Goal: Task Accomplishment & Management: Complete application form

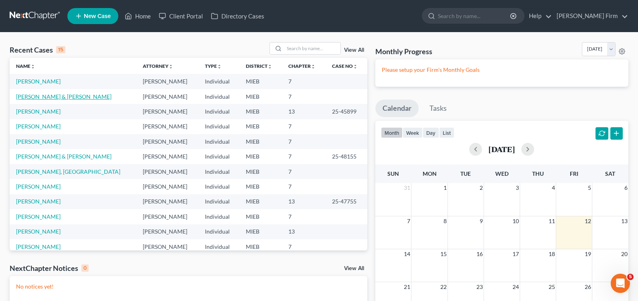
click at [52, 93] on link "[PERSON_NAME] & [PERSON_NAME]" at bounding box center [63, 96] width 95 height 7
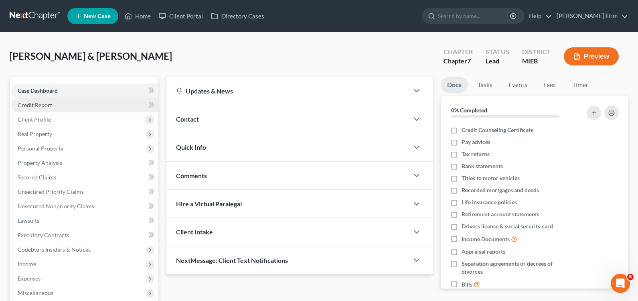
click at [49, 106] on span "Credit Report" at bounding box center [35, 104] width 34 height 7
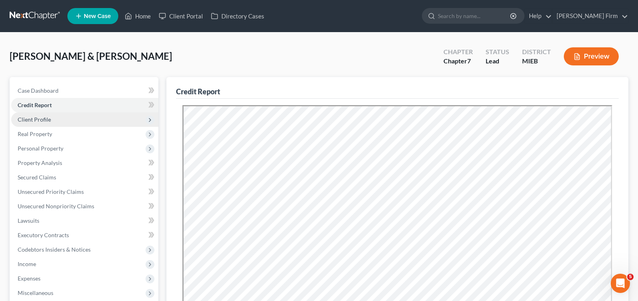
click at [44, 118] on span "Client Profile" at bounding box center [34, 119] width 33 height 7
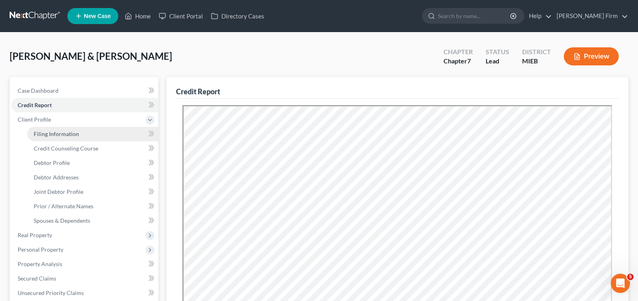
click at [50, 137] on link "Filing Information" at bounding box center [92, 134] width 131 height 14
select select "1"
select select "0"
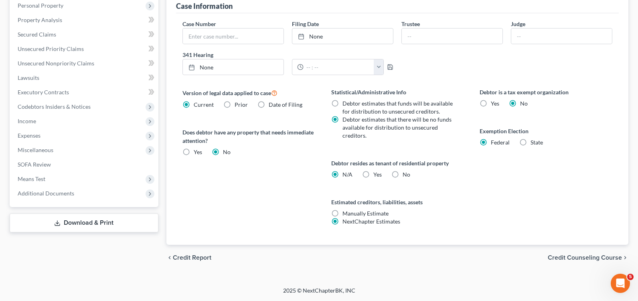
click at [595, 257] on span "Credit Counseling Course" at bounding box center [584, 257] width 74 height 6
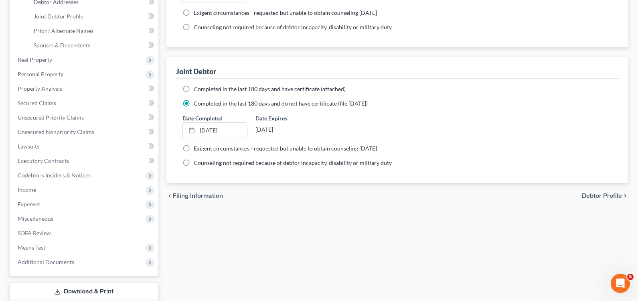
scroll to position [200, 0]
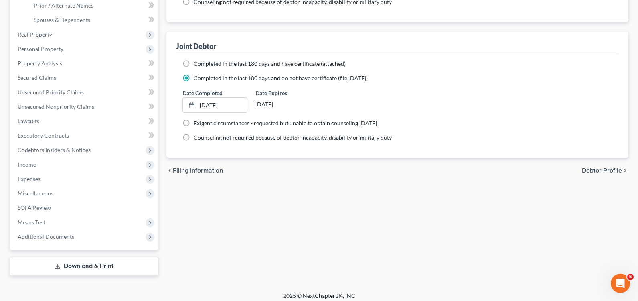
click at [597, 172] on span "Debtor Profile" at bounding box center [602, 170] width 40 height 6
select select "1"
select select "3"
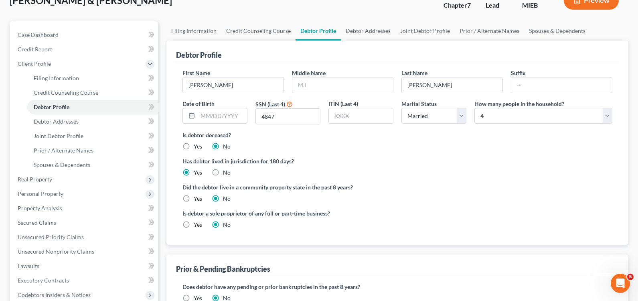
scroll to position [120, 0]
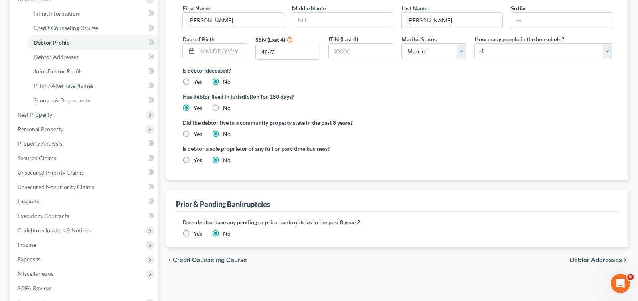
click at [586, 259] on span "Debtor Addresses" at bounding box center [596, 260] width 52 height 6
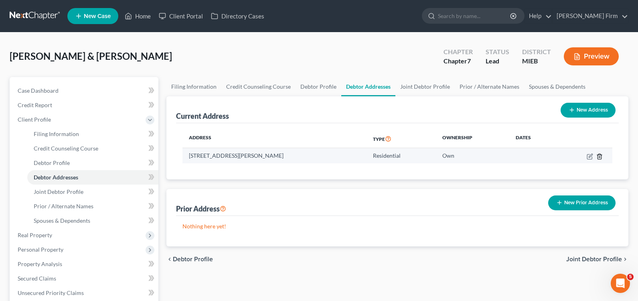
click at [600, 159] on icon "button" at bounding box center [599, 156] width 6 height 6
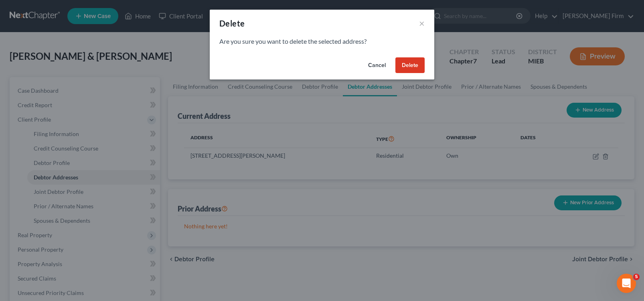
click at [416, 68] on button "Delete" at bounding box center [409, 65] width 29 height 16
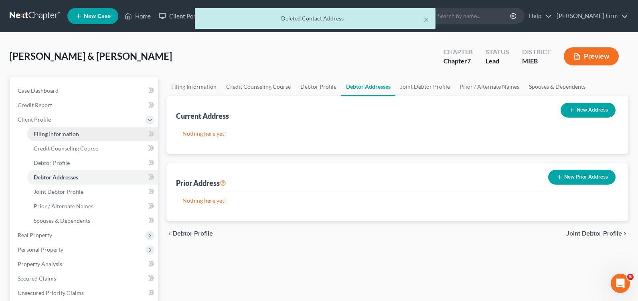
click at [92, 137] on link "Filing Information" at bounding box center [92, 134] width 131 height 14
select select "1"
select select "0"
select select "40"
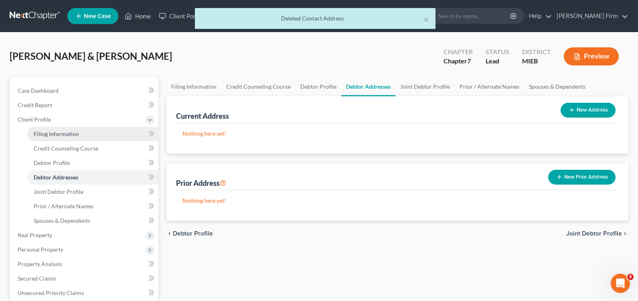
select select "3"
select select "0"
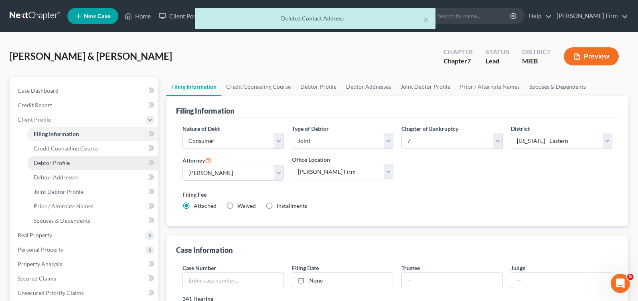
click at [79, 162] on link "Debtor Profile" at bounding box center [92, 163] width 131 height 14
select select "1"
select select "3"
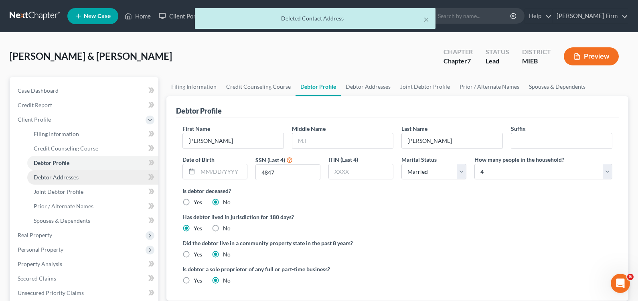
click at [74, 174] on span "Debtor Addresses" at bounding box center [56, 177] width 45 height 7
select select "0"
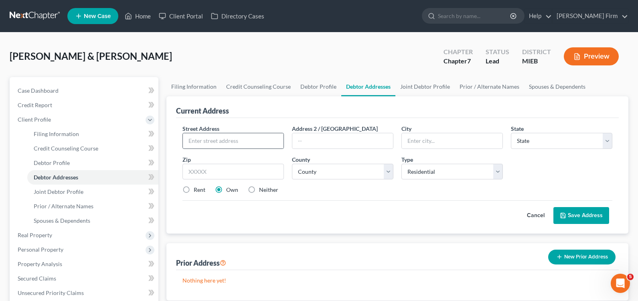
click at [193, 148] on div at bounding box center [232, 141] width 101 height 16
click at [198, 140] on input "text" at bounding box center [233, 140] width 101 height 15
type input "[STREET_ADDRESS][PERSON_NAME]"
click at [431, 143] on input "text" at bounding box center [452, 140] width 101 height 15
type input "Monroe"
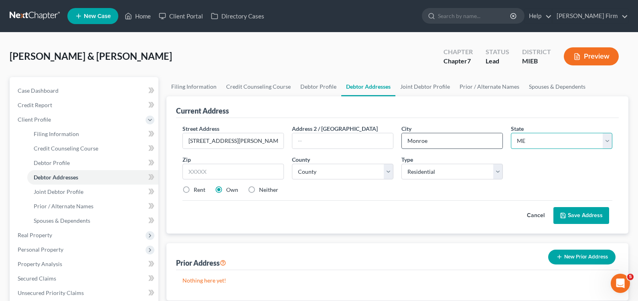
select select "23"
type input "48162"
click at [424, 222] on div "Cancel Save Address" at bounding box center [397, 212] width 430 height 24
click at [194, 191] on label "Rent" at bounding box center [200, 190] width 12 height 8
click at [197, 191] on input "Rent" at bounding box center [199, 188] width 5 height 5
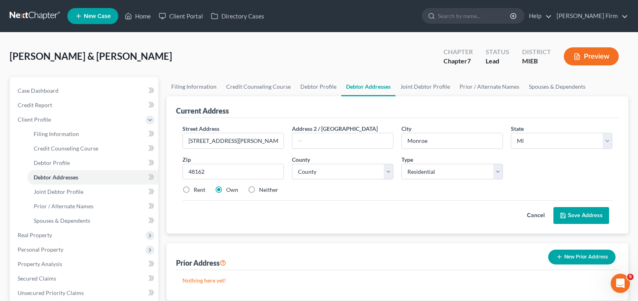
radio input "true"
click at [329, 172] on select "[GEOGRAPHIC_DATA] [GEOGRAPHIC_DATA] [GEOGRAPHIC_DATA] [GEOGRAPHIC_DATA] [GEOGRA…" at bounding box center [342, 172] width 101 height 16
select select "57"
click at [292, 164] on select "[GEOGRAPHIC_DATA] [GEOGRAPHIC_DATA] [GEOGRAPHIC_DATA] [GEOGRAPHIC_DATA] [GEOGRA…" at bounding box center [342, 172] width 101 height 16
click at [596, 216] on button "Save Address" at bounding box center [581, 215] width 56 height 17
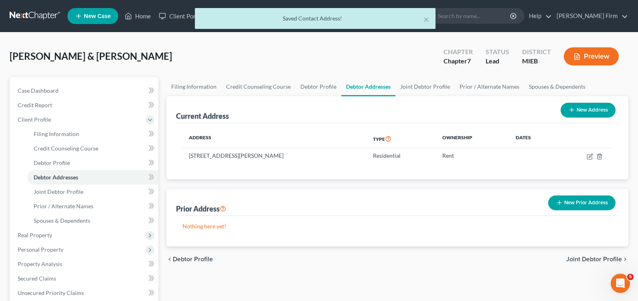
click at [588, 259] on span "Joint Debtor Profile" at bounding box center [594, 259] width 56 height 6
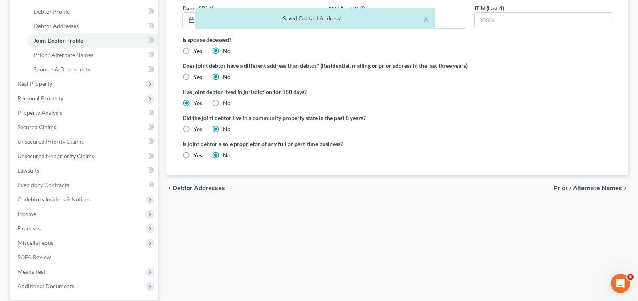
scroll to position [160, 0]
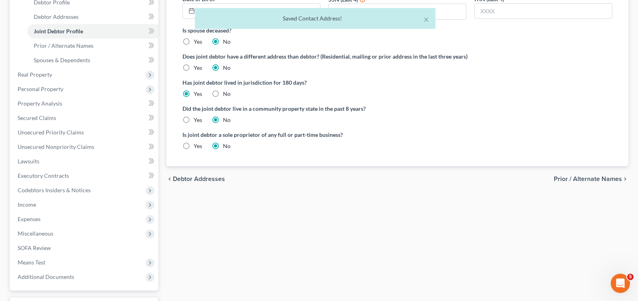
click at [588, 179] on span "Prior / Alternate Names" at bounding box center [587, 179] width 68 height 6
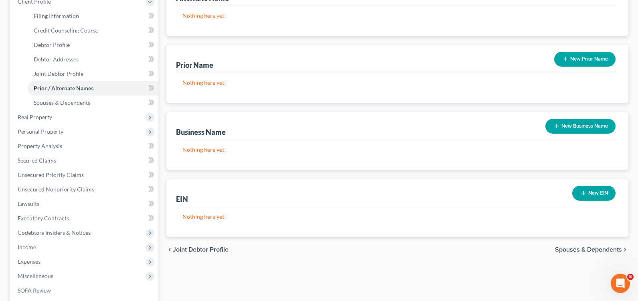
scroll to position [200, 0]
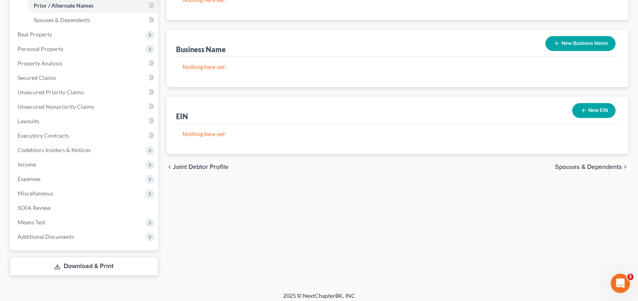
click at [581, 170] on span "Spouses & Dependents" at bounding box center [588, 167] width 67 height 6
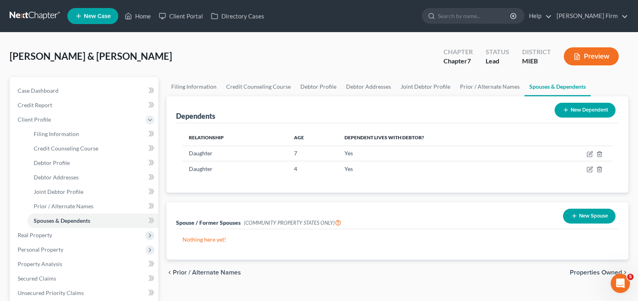
click at [585, 270] on span "Properties Owned" at bounding box center [596, 272] width 52 height 6
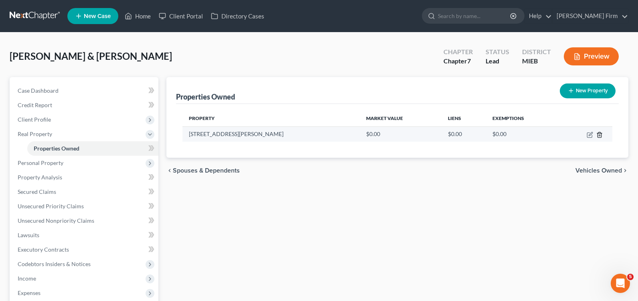
click at [596, 135] on icon "button" at bounding box center [599, 134] width 6 height 6
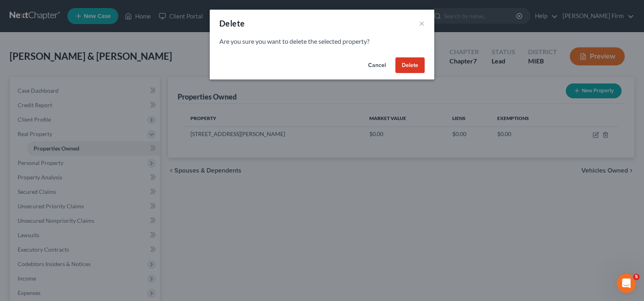
click at [401, 66] on button "Delete" at bounding box center [409, 65] width 29 height 16
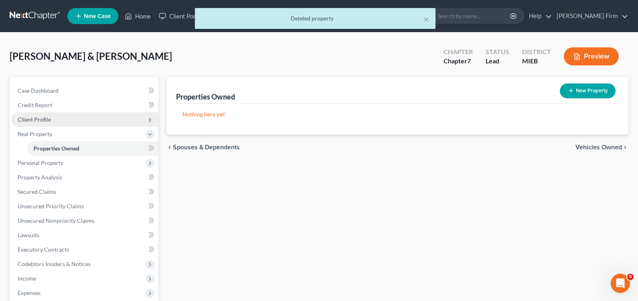
click at [100, 123] on span "Client Profile" at bounding box center [84, 119] width 147 height 14
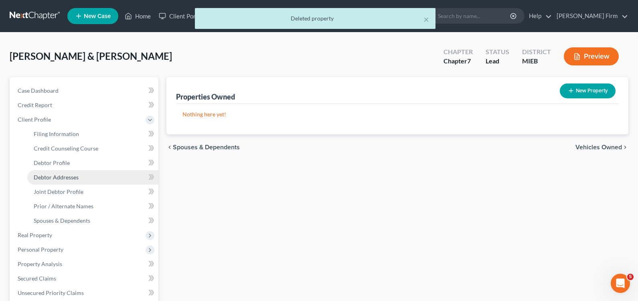
click at [83, 174] on link "Debtor Addresses" at bounding box center [92, 177] width 131 height 14
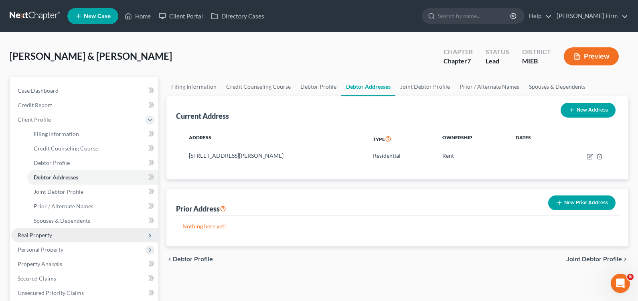
click at [66, 234] on span "Real Property" at bounding box center [84, 235] width 147 height 14
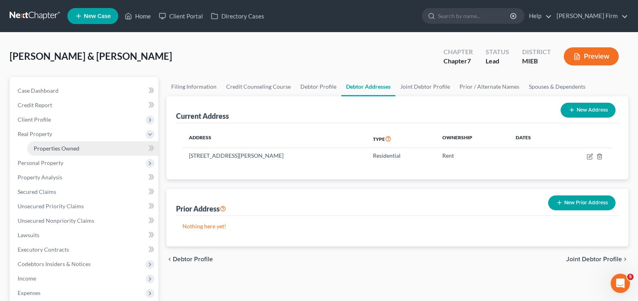
click at [75, 151] on span "Properties Owned" at bounding box center [57, 148] width 46 height 7
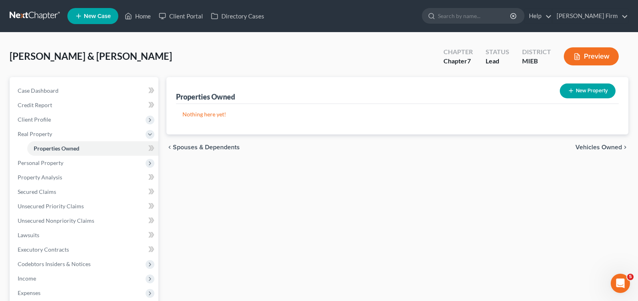
click at [595, 150] on span "Vehicles Owned" at bounding box center [598, 147] width 46 height 6
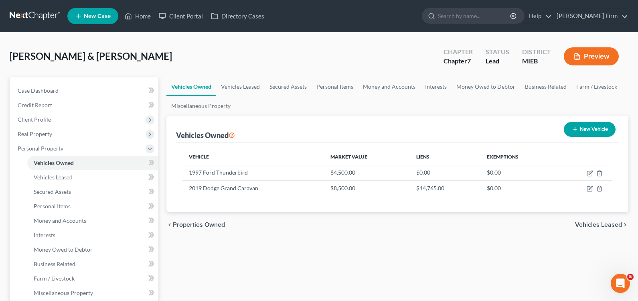
click at [596, 223] on span "Vehicles Leased" at bounding box center [598, 224] width 47 height 6
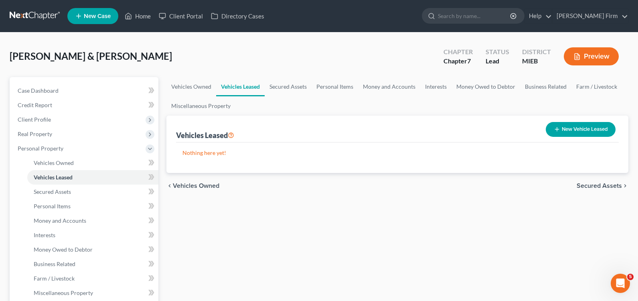
click at [599, 178] on div "chevron_left Vehicles Owned Secured Assets chevron_right" at bounding box center [397, 186] width 462 height 26
click at [599, 185] on span "Secured Assets" at bounding box center [598, 185] width 45 height 6
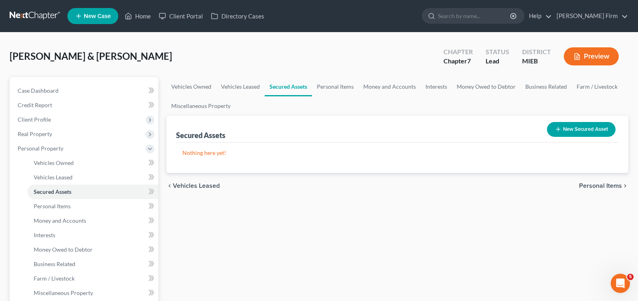
click at [599, 185] on span "Personal Items" at bounding box center [600, 185] width 43 height 6
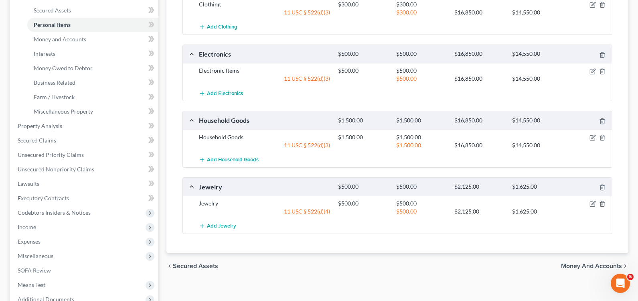
scroll to position [200, 0]
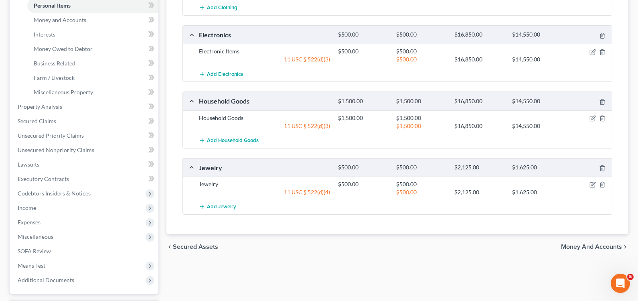
click at [592, 250] on div "chevron_left Secured Assets Money and Accounts chevron_right" at bounding box center [397, 247] width 462 height 26
click at [592, 246] on span "Money and Accounts" at bounding box center [591, 246] width 61 height 6
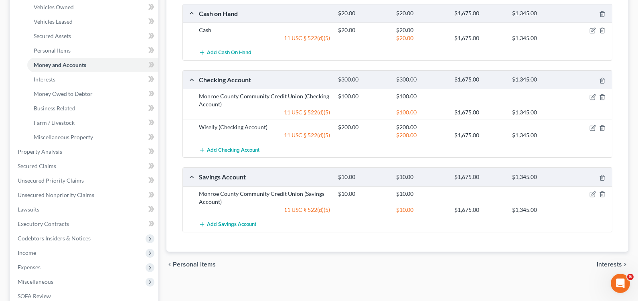
scroll to position [160, 0]
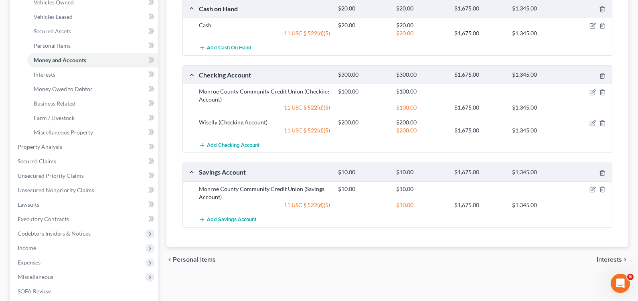
click at [608, 263] on div "chevron_left Personal Items Interests chevron_right" at bounding box center [397, 259] width 462 height 26
click at [608, 258] on span "Interests" at bounding box center [608, 259] width 25 height 6
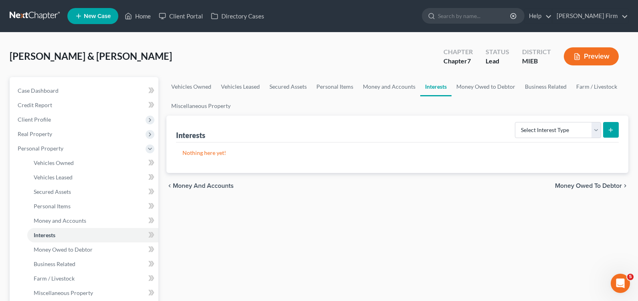
click at [610, 186] on span "Money Owed to Debtor" at bounding box center [588, 185] width 67 height 6
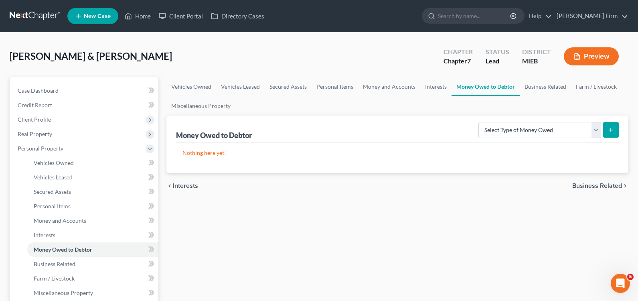
click at [610, 182] on span "Business Related" at bounding box center [597, 185] width 50 height 6
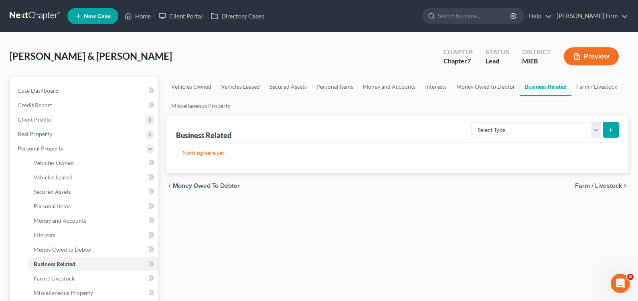
click at [610, 183] on span "Farm / Livestock" at bounding box center [598, 185] width 47 height 6
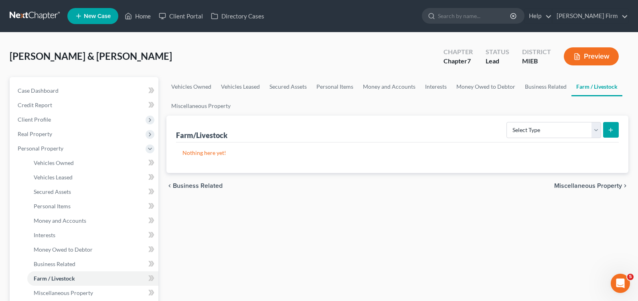
click at [610, 183] on span "Miscellaneous Property" at bounding box center [588, 185] width 68 height 6
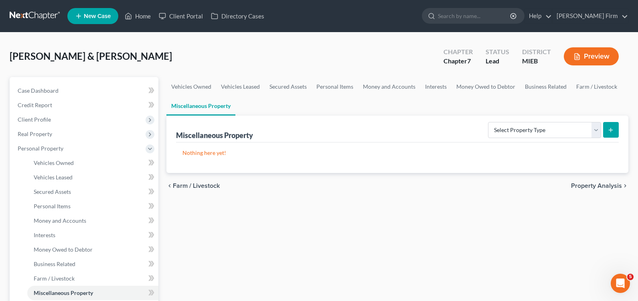
click at [610, 183] on span "Property Analysis" at bounding box center [596, 185] width 51 height 6
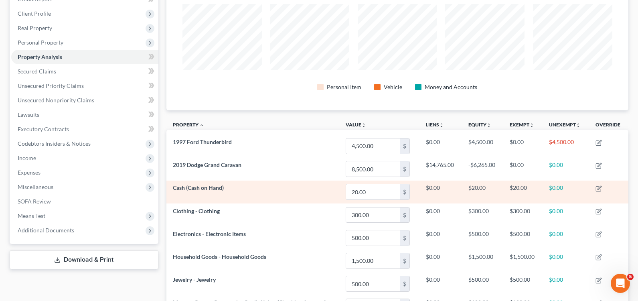
scroll to position [120, 0]
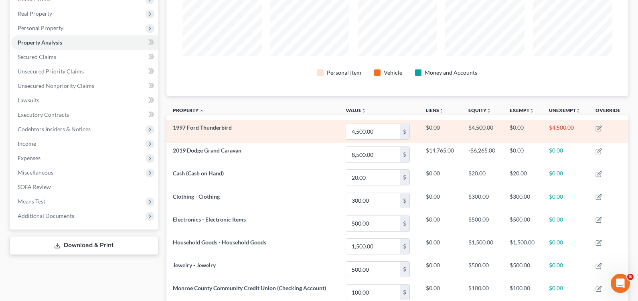
click at [208, 128] on span "1997 Ford Thunderbird" at bounding box center [202, 127] width 59 height 7
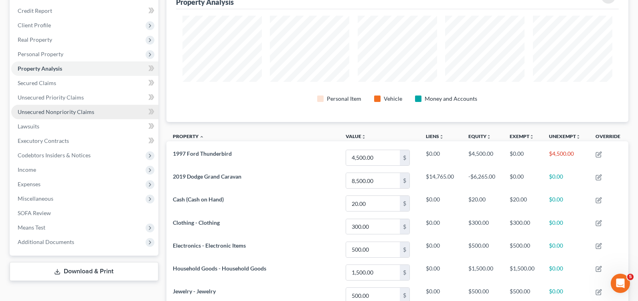
scroll to position [80, 0]
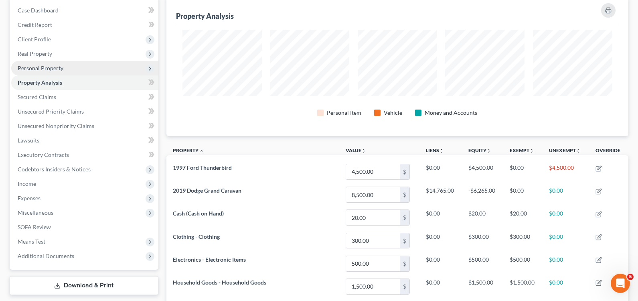
click at [46, 65] on span "Personal Property" at bounding box center [41, 68] width 46 height 7
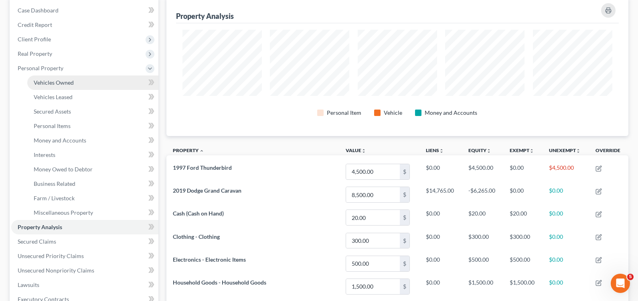
click at [45, 80] on span "Vehicles Owned" at bounding box center [54, 82] width 40 height 7
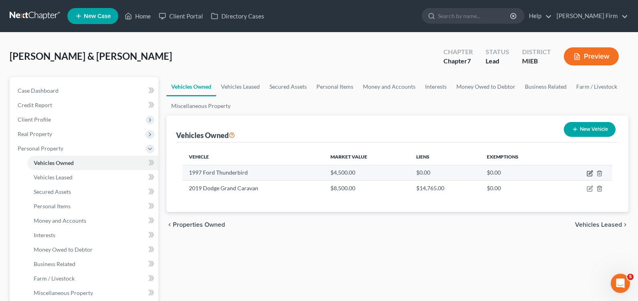
click at [588, 173] on icon "button" at bounding box center [589, 173] width 6 height 6
select select "0"
select select "29"
select select "0"
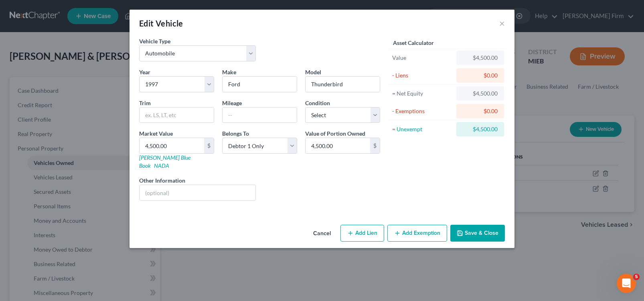
click at [416, 224] on button "Add Exemption" at bounding box center [417, 232] width 60 height 17
select select "2"
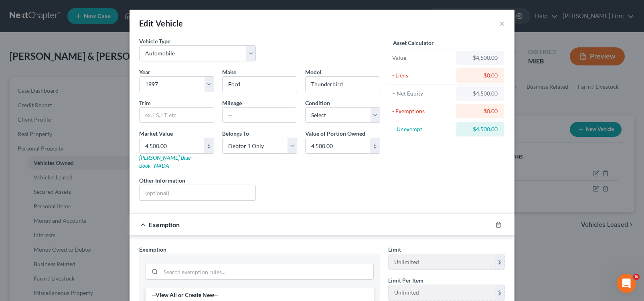
scroll to position [40, 0]
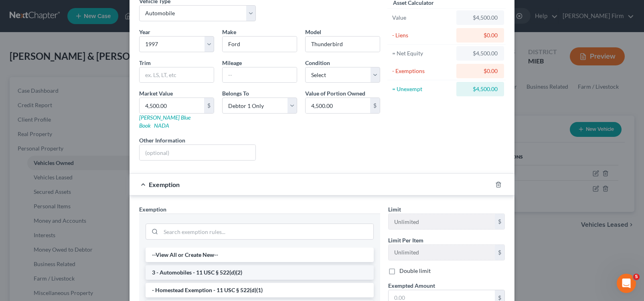
click at [222, 265] on li "3 - Automobiles - 11 USC § 522(d)(2)" at bounding box center [259, 272] width 228 height 14
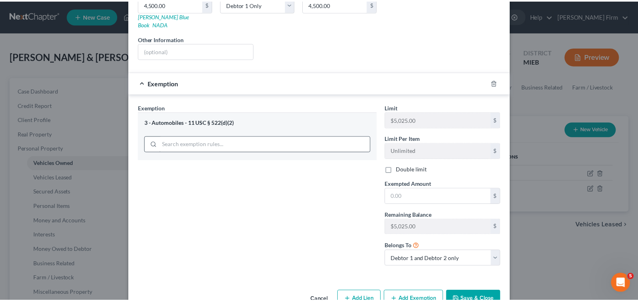
scroll to position [156, 0]
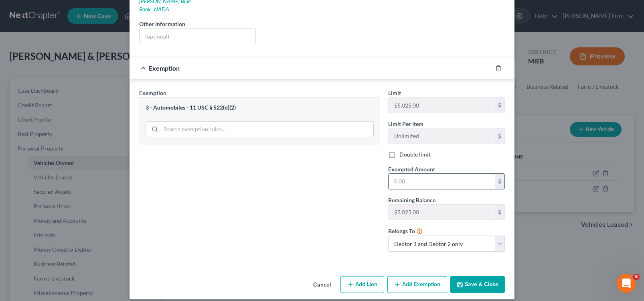
click at [424, 174] on input "text" at bounding box center [441, 181] width 106 height 15
type input "4,500.00"
click at [471, 283] on button "Save & Close" at bounding box center [477, 284] width 55 height 17
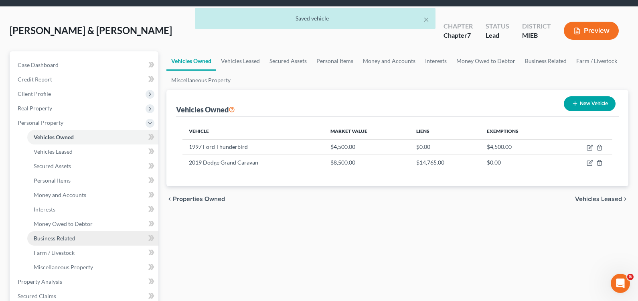
scroll to position [40, 0]
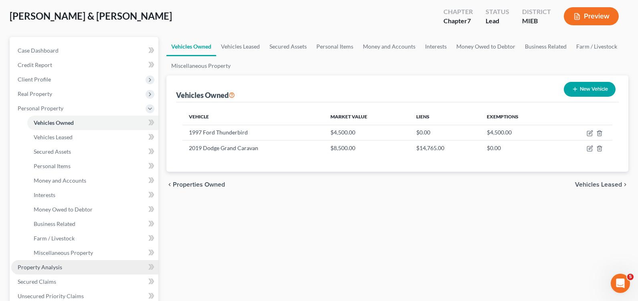
click at [56, 267] on span "Property Analysis" at bounding box center [40, 266] width 44 height 7
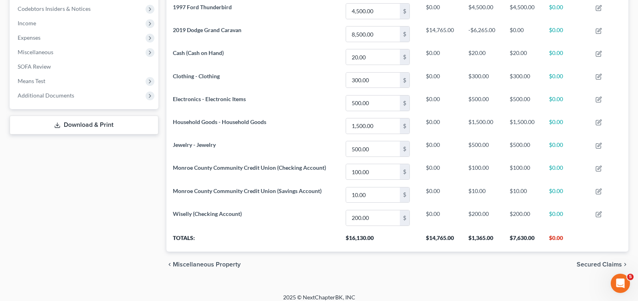
click at [598, 262] on span "Secured Claims" at bounding box center [598, 264] width 45 height 6
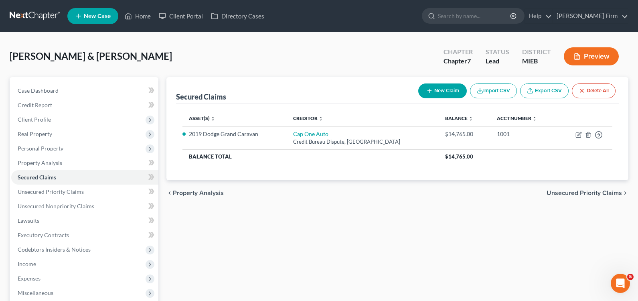
click at [583, 194] on span "Unsecured Priority Claims" at bounding box center [583, 193] width 75 height 6
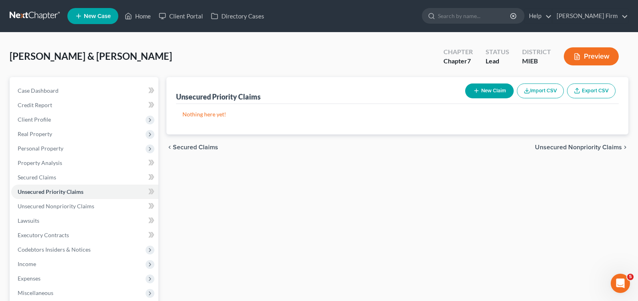
click at [586, 147] on span "Unsecured Nonpriority Claims" at bounding box center [578, 147] width 87 height 6
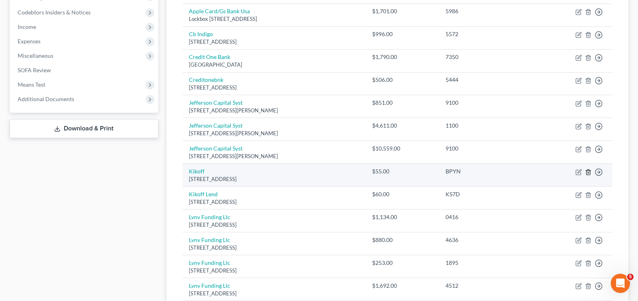
click at [585, 174] on icon "button" at bounding box center [588, 172] width 6 height 6
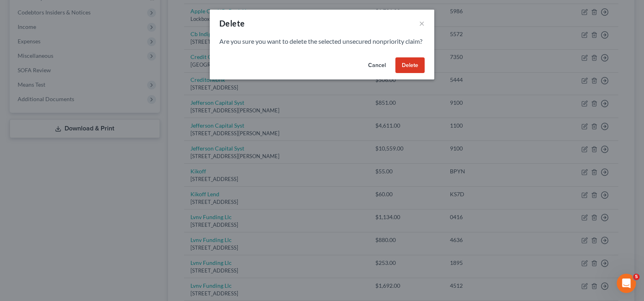
click at [410, 73] on button "Delete" at bounding box center [409, 65] width 29 height 16
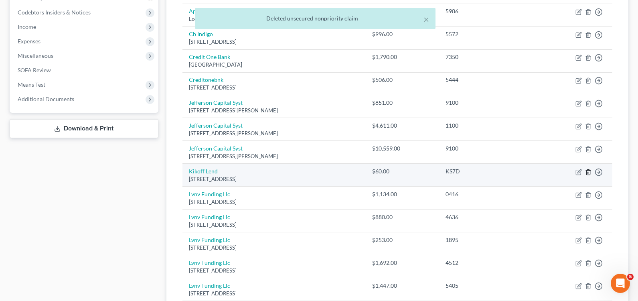
click at [589, 172] on icon "button" at bounding box center [588, 172] width 6 height 6
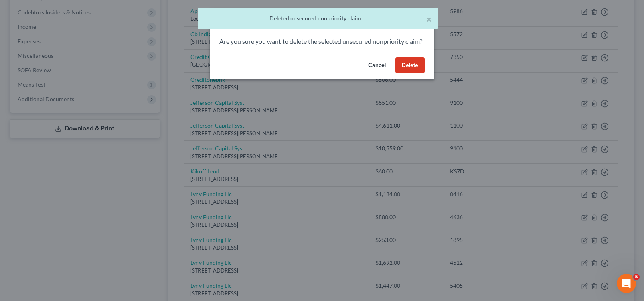
click at [404, 73] on button "Delete" at bounding box center [409, 65] width 29 height 16
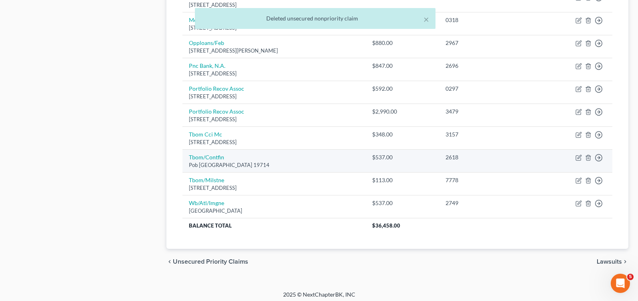
scroll to position [552, 0]
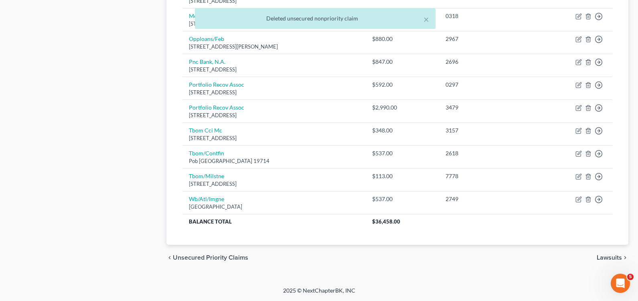
click at [609, 261] on div "chevron_left Unsecured Priority Claims Lawsuits chevron_right" at bounding box center [397, 257] width 462 height 26
click at [609, 261] on span "Lawsuits" at bounding box center [608, 257] width 25 height 6
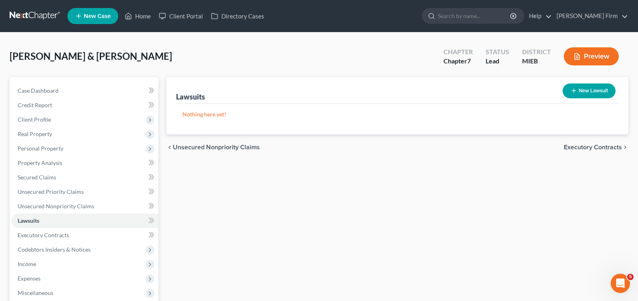
click at [597, 142] on div "chevron_left Unsecured Nonpriority Claims Executory Contracts chevron_right" at bounding box center [397, 147] width 462 height 26
click at [597, 145] on span "Executory Contracts" at bounding box center [593, 147] width 58 height 6
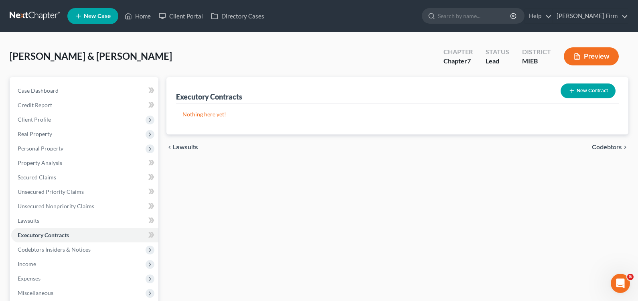
click at [597, 145] on span "Codebtors" at bounding box center [607, 147] width 30 height 6
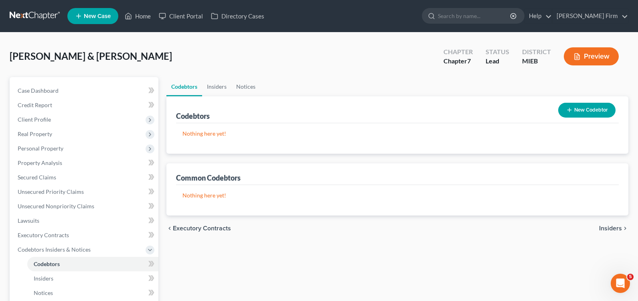
click at [608, 225] on span "Insiders" at bounding box center [610, 228] width 23 height 6
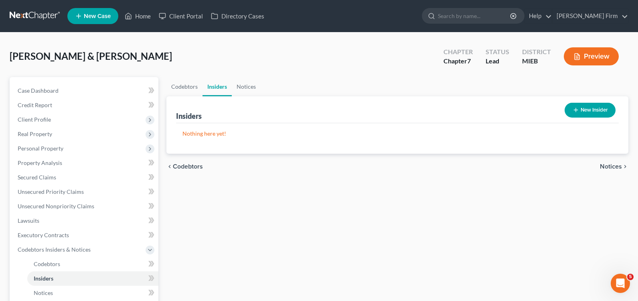
click at [607, 164] on span "Notices" at bounding box center [611, 166] width 22 height 6
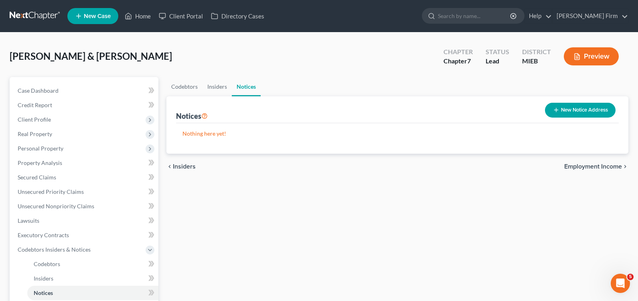
click at [608, 166] on span "Employment Income" at bounding box center [593, 166] width 58 height 6
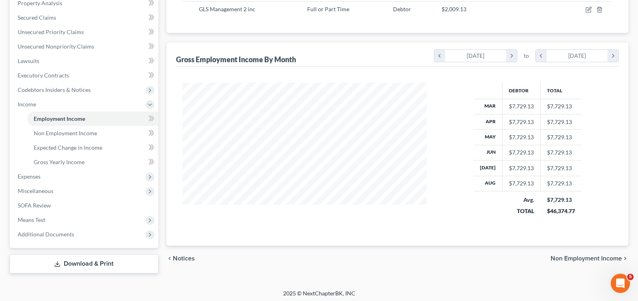
scroll to position [162, 0]
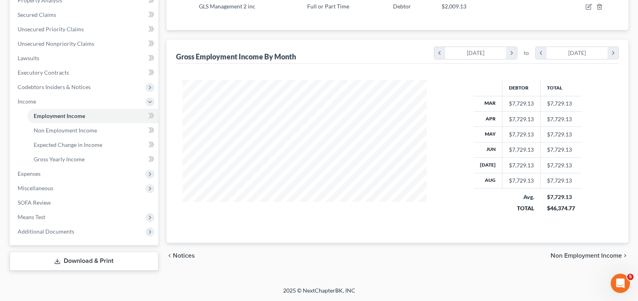
click at [572, 254] on span "Non Employment Income" at bounding box center [585, 255] width 71 height 6
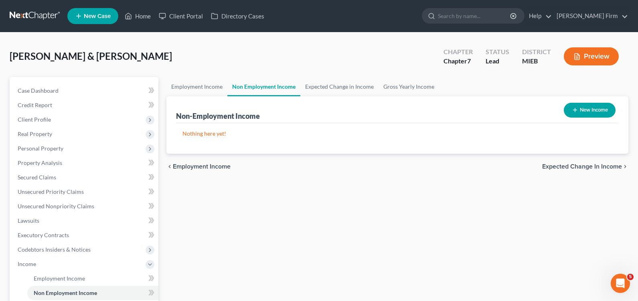
click at [595, 163] on span "Expected Change in Income" at bounding box center [582, 166] width 80 height 6
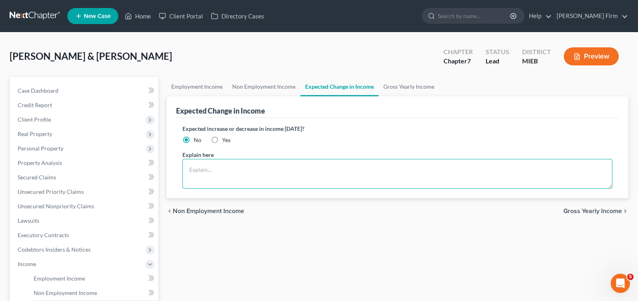
click at [348, 170] on textarea at bounding box center [397, 174] width 430 height 30
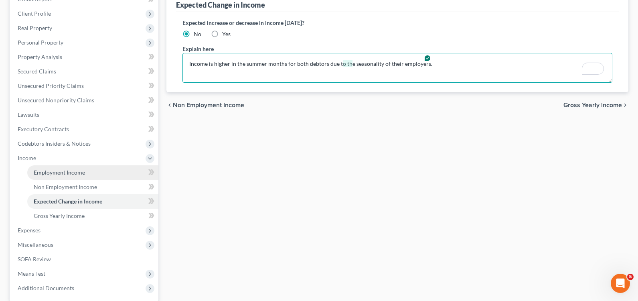
scroll to position [120, 0]
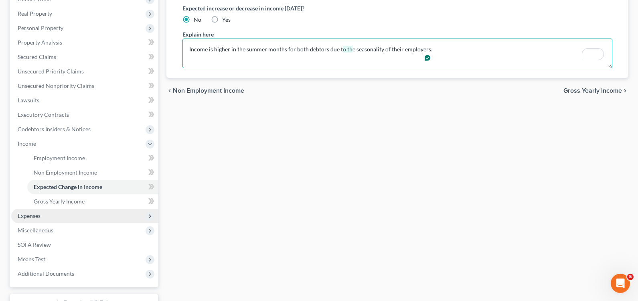
type textarea "Income is higher in the summer months for both debtors due to the seasonality o…"
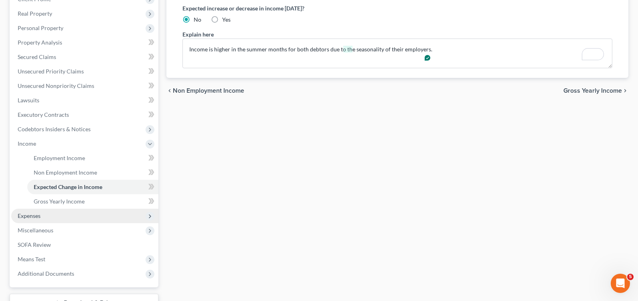
click at [86, 212] on span "Expenses" at bounding box center [84, 215] width 147 height 14
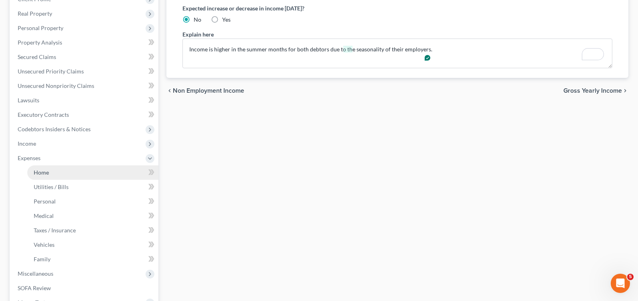
click at [81, 174] on link "Home" at bounding box center [92, 172] width 131 height 14
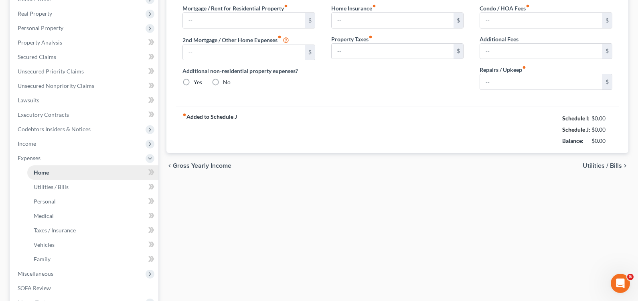
type input "825.00"
type input "0.00"
radio input "true"
type input "40.00"
type input "0.00"
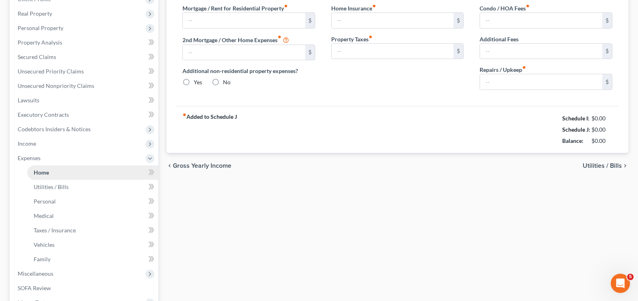
type input "0.00"
type input "70.00"
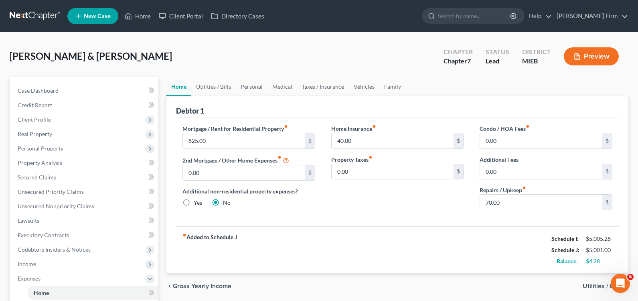
click at [592, 285] on span "Utilities / Bills" at bounding box center [601, 286] width 39 height 6
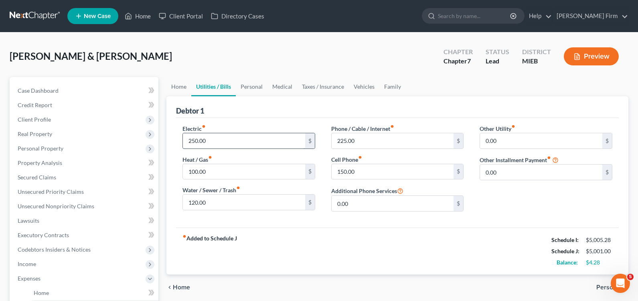
click at [248, 139] on input "250.00" at bounding box center [244, 140] width 122 height 15
type input "200"
click at [384, 143] on input "225.00" at bounding box center [392, 140] width 122 height 15
click at [233, 207] on input "120.00" at bounding box center [244, 201] width 122 height 15
type input "90"
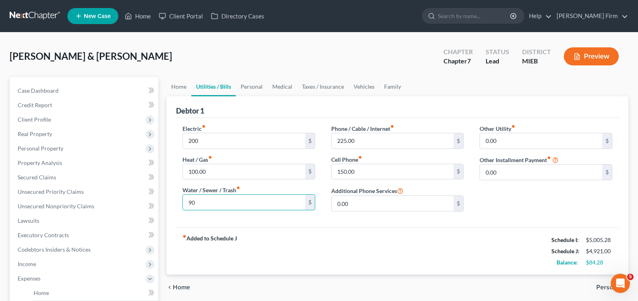
drag, startPoint x: 527, startPoint y: 224, endPoint x: 542, endPoint y: 228, distance: 15.2
click at [529, 224] on div "Electric fiber_manual_record 200 $ Heat / Gas fiber_manual_record 100.00 $ Wate…" at bounding box center [397, 172] width 442 height 109
click at [608, 286] on span "Personal" at bounding box center [609, 287] width 26 height 6
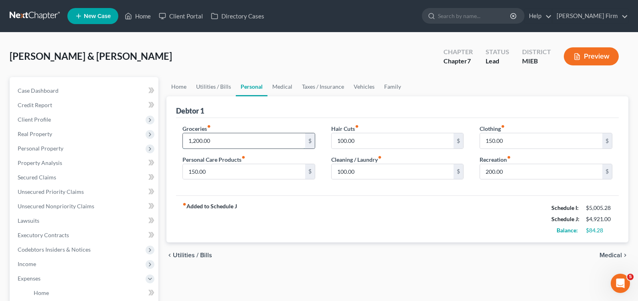
click at [251, 147] on input "1,200.00" at bounding box center [244, 140] width 122 height 15
type input "1,100"
click at [228, 163] on label "Personal Care Products fiber_manual_record" at bounding box center [213, 159] width 63 height 8
click at [220, 174] on input "150.00" at bounding box center [244, 171] width 122 height 15
type input "100"
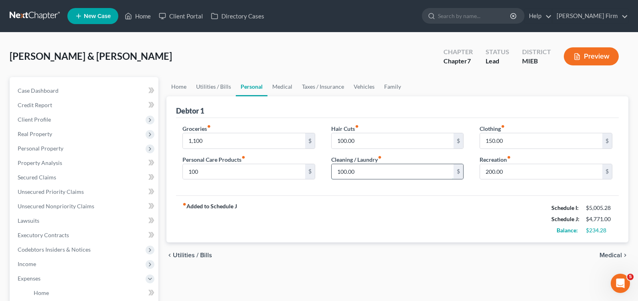
click at [368, 164] on input "100.00" at bounding box center [392, 171] width 122 height 15
type input "50"
click at [606, 255] on span "Medical" at bounding box center [610, 255] width 22 height 6
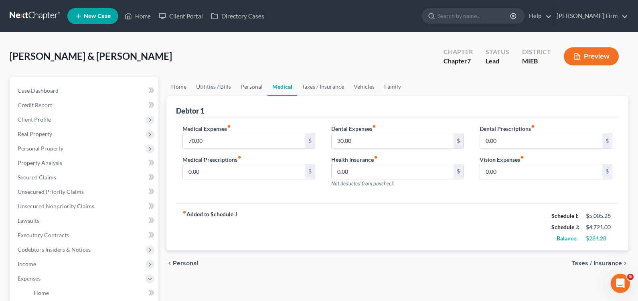
click at [607, 265] on span "Taxes / Insurance" at bounding box center [596, 263] width 50 height 6
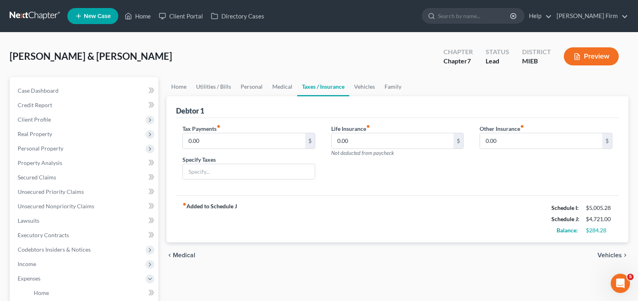
click at [607, 257] on span "Vehicles" at bounding box center [609, 255] width 24 height 6
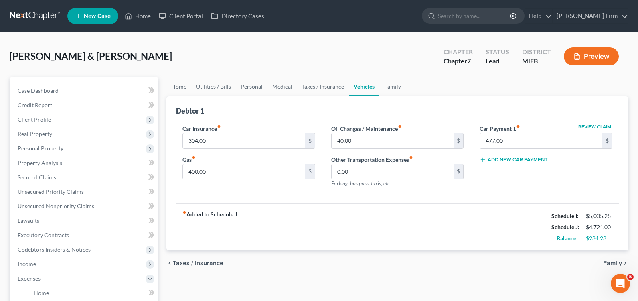
click at [608, 264] on span "Family" at bounding box center [612, 263] width 19 height 6
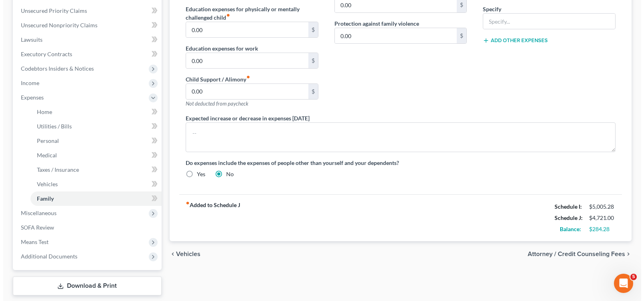
scroll to position [200, 0]
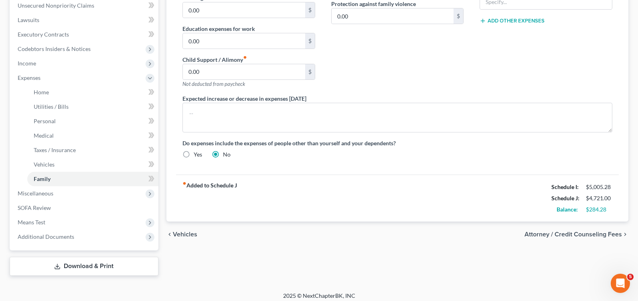
click at [545, 234] on span "Attorney / Credit Counseling Fees" at bounding box center [572, 234] width 97 height 6
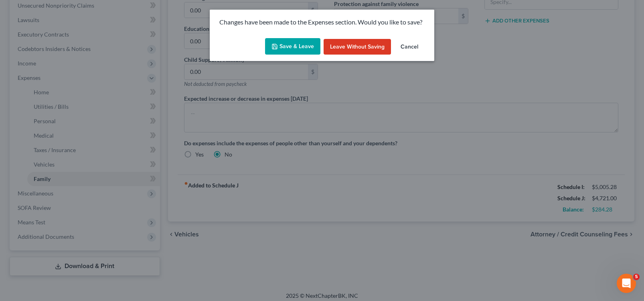
click at [292, 45] on button "Save & Leave" at bounding box center [292, 46] width 55 height 17
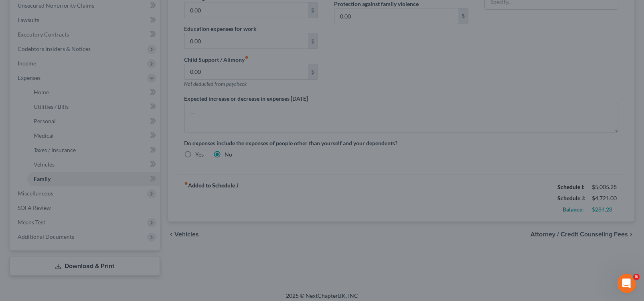
select select "0"
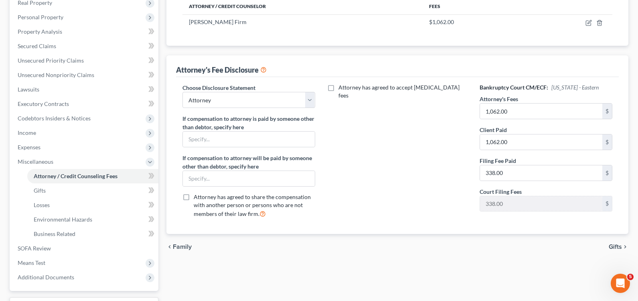
scroll to position [160, 0]
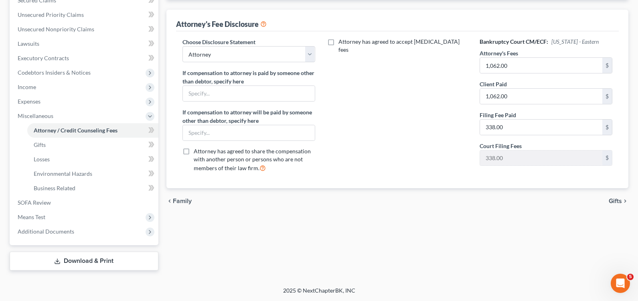
click at [615, 201] on span "Gifts" at bounding box center [614, 201] width 13 height 6
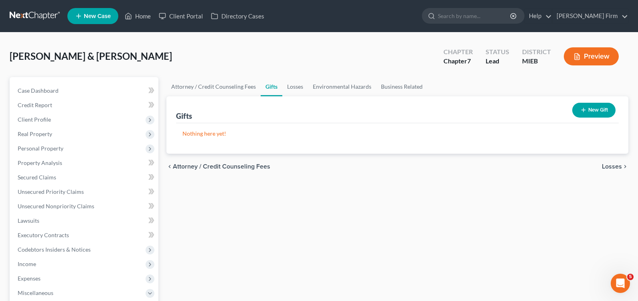
click at [613, 164] on span "Losses" at bounding box center [612, 166] width 20 height 6
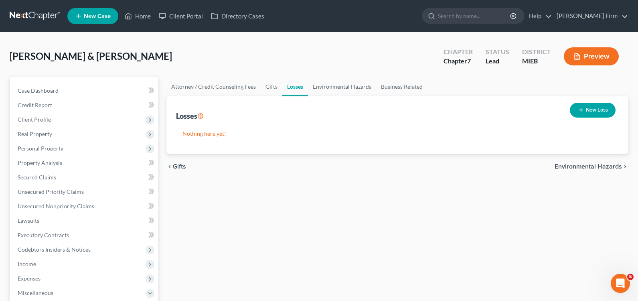
click at [612, 169] on span "Environmental Hazards" at bounding box center [587, 166] width 67 height 6
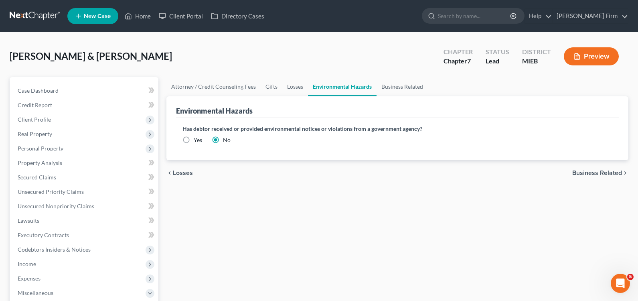
click at [612, 171] on span "Business Related" at bounding box center [597, 173] width 50 height 6
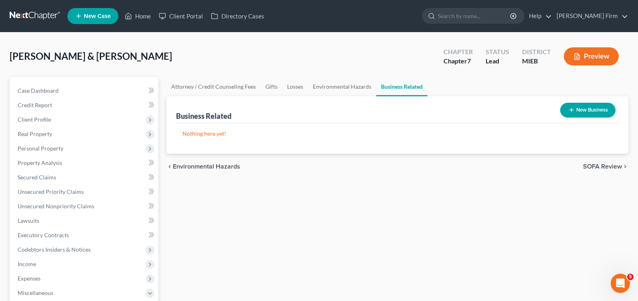
click at [612, 168] on span "SOFA Review" at bounding box center [602, 166] width 39 height 6
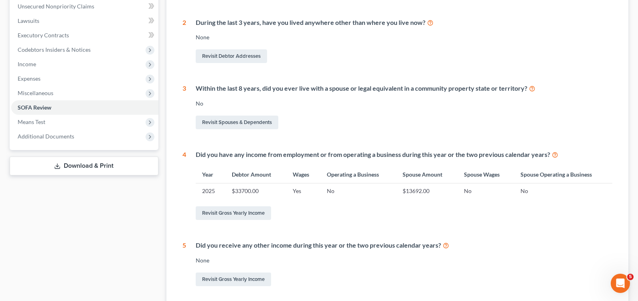
scroll to position [200, 0]
click at [226, 213] on link "Revisit Gross Yearly Income" at bounding box center [233, 212] width 75 height 14
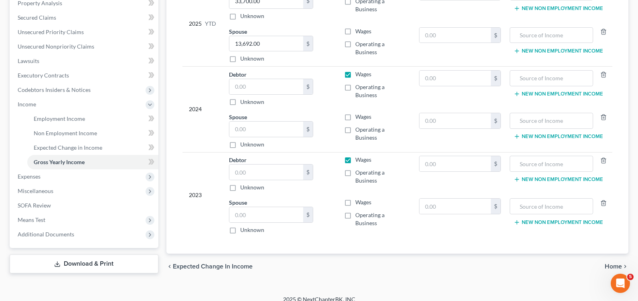
scroll to position [160, 0]
click at [355, 115] on label "Wages" at bounding box center [363, 116] width 16 height 8
click at [358, 115] on input "Wages" at bounding box center [360, 114] width 5 height 5
checkbox input "true"
click at [355, 29] on label "Wages" at bounding box center [363, 30] width 16 height 8
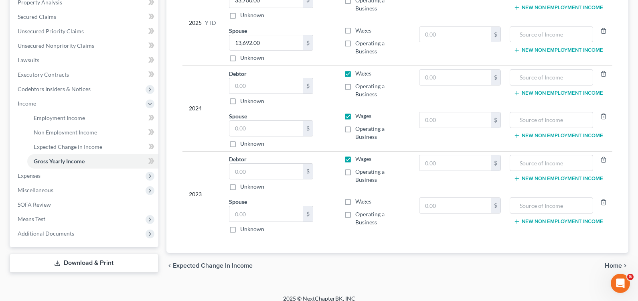
click at [358, 29] on input "Wages" at bounding box center [360, 28] width 5 height 5
checkbox input "true"
click at [355, 203] on label "Wages" at bounding box center [363, 201] width 16 height 8
click at [358, 202] on input "Wages" at bounding box center [360, 199] width 5 height 5
checkbox input "true"
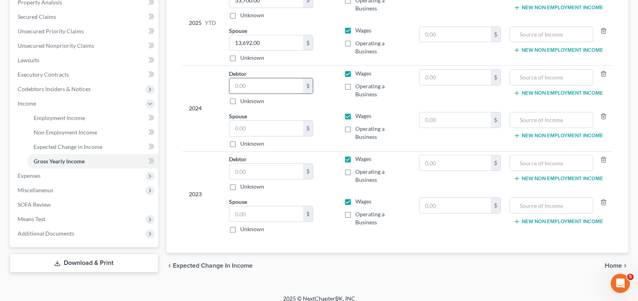
click at [278, 85] on input "text" at bounding box center [266, 85] width 74 height 15
type input "34,523"
click at [274, 125] on input "text" at bounding box center [266, 128] width 74 height 15
type input "23,177"
click at [273, 172] on input "text" at bounding box center [266, 171] width 74 height 15
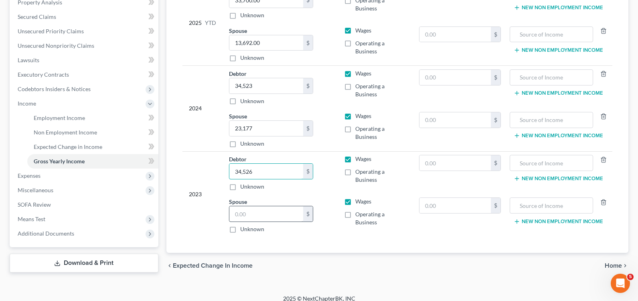
type input "34,526"
click at [259, 217] on input "text" at bounding box center [266, 213] width 74 height 15
type input "23,177"
click at [263, 87] on input "34,523" at bounding box center [266, 85] width 74 height 15
type input "44,507"
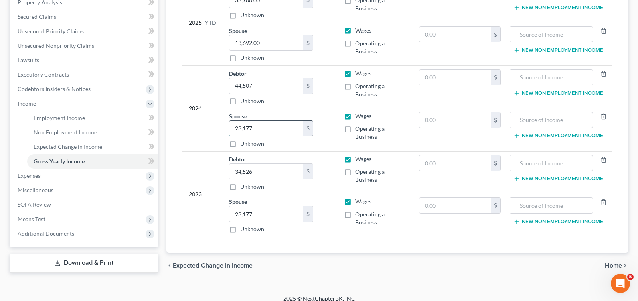
click at [263, 126] on input "23,177" at bounding box center [266, 128] width 74 height 15
type input "26,127"
click at [323, 161] on div "Debtor 34,526.00 $ Unknown Balance Undetermined 34,526 $ Unknown" at bounding box center [280, 173] width 102 height 36
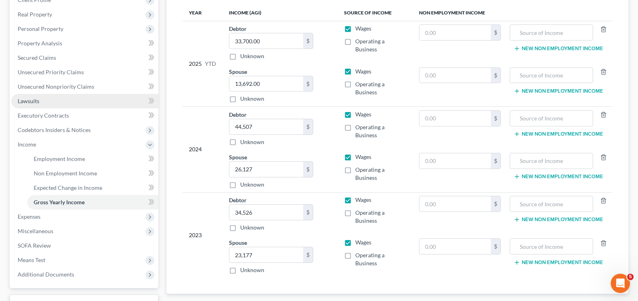
scroll to position [120, 0]
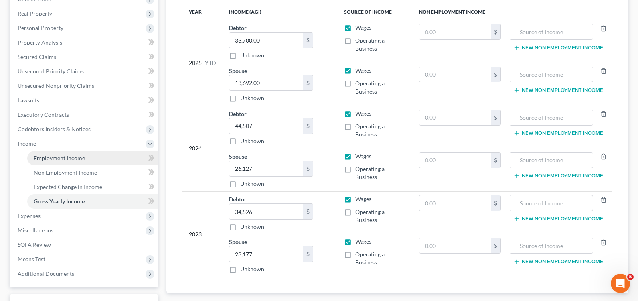
click at [67, 158] on span "Employment Income" at bounding box center [59, 157] width 51 height 7
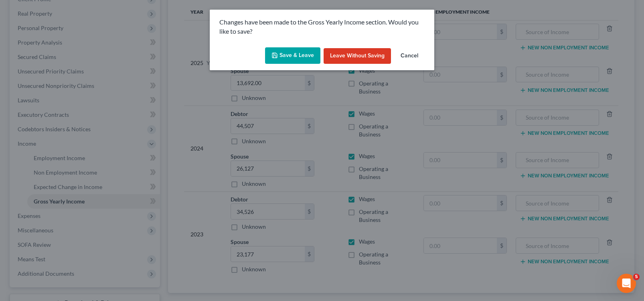
click at [289, 62] on button "Save & Leave" at bounding box center [292, 55] width 55 height 17
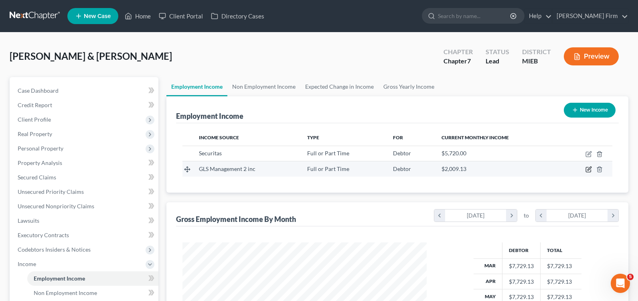
click at [586, 170] on icon "button" at bounding box center [588, 169] width 5 height 5
select select "0"
select select "23"
select select "2"
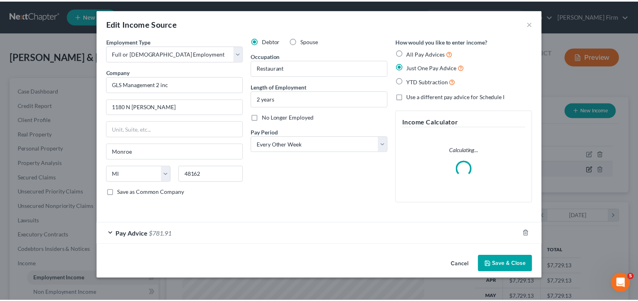
scroll to position [144, 263]
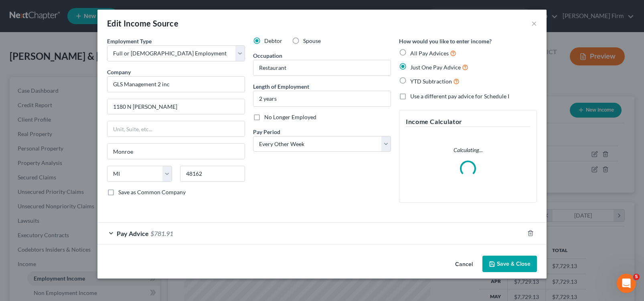
click at [303, 44] on label "Spouse" at bounding box center [312, 41] width 18 height 8
click at [306, 42] on input "Spouse" at bounding box center [308, 39] width 5 height 5
radio input "true"
click at [508, 261] on button "Save & Close" at bounding box center [509, 263] width 55 height 17
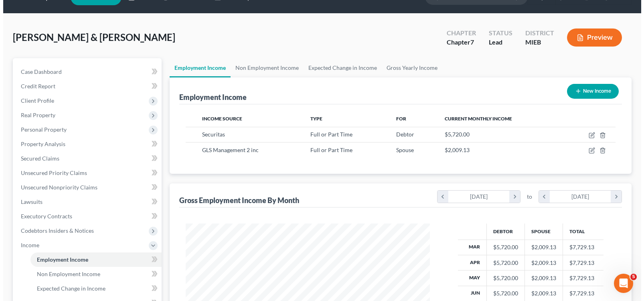
scroll to position [2, 0]
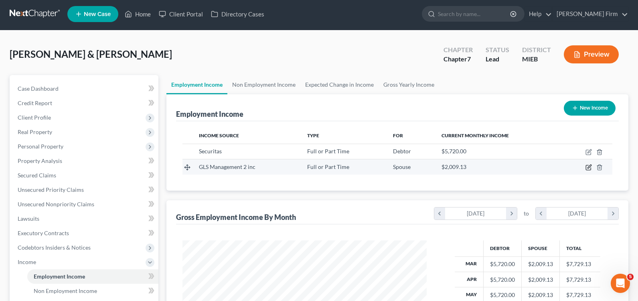
click at [589, 167] on icon "button" at bounding box center [588, 167] width 6 height 6
select select "0"
select select "23"
select select "2"
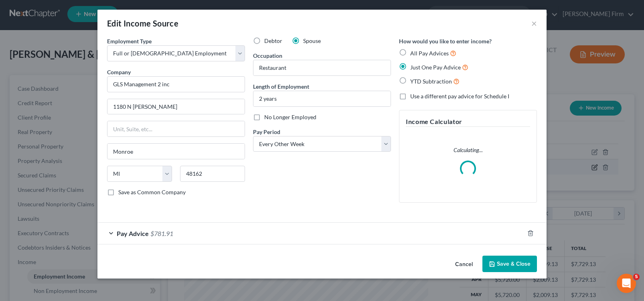
scroll to position [144, 263]
click at [112, 231] on div "Pay Advice $781.91" at bounding box center [310, 232] width 426 height 21
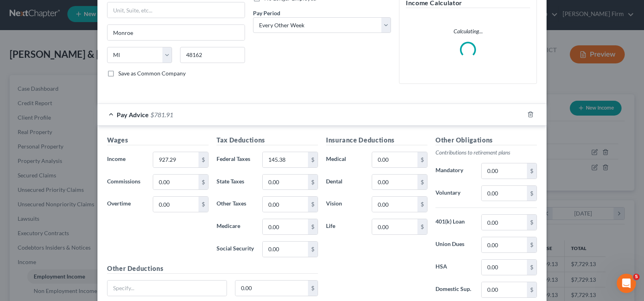
scroll to position [120, 0]
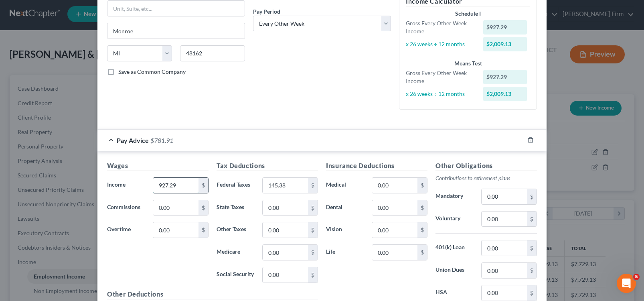
click at [160, 188] on input "927.29" at bounding box center [175, 185] width 45 height 15
click at [161, 188] on input "927.29" at bounding box center [175, 185] width 45 height 15
type input "847.29"
click at [192, 253] on div "Wages Income * 847.29 $ Commissions 0.00 $ Overtime 0.00 $" at bounding box center [157, 225] width 109 height 128
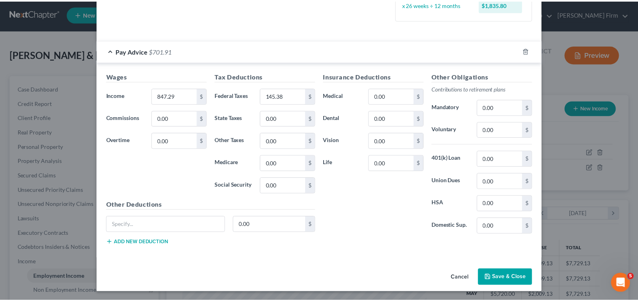
scroll to position [210, 0]
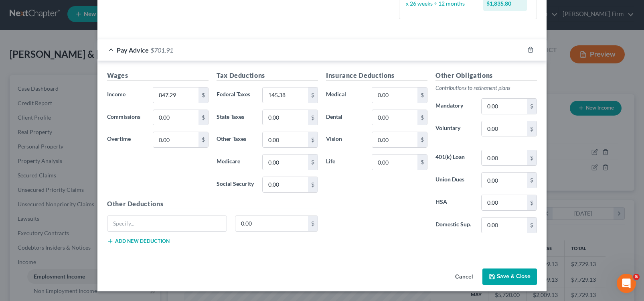
click at [501, 272] on button "Save & Close" at bounding box center [509, 276] width 55 height 17
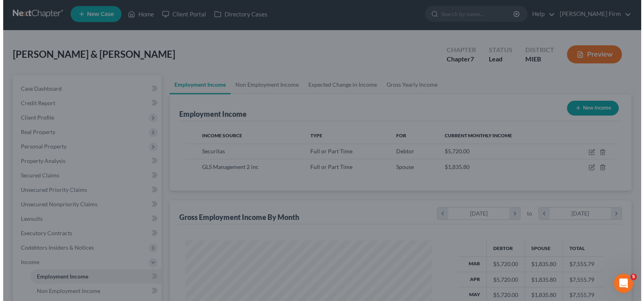
scroll to position [400646, 400529]
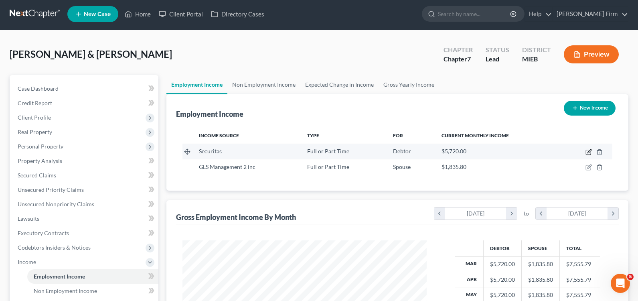
click at [590, 151] on icon "button" at bounding box center [589, 151] width 4 height 4
select select "0"
select select "23"
select select "3"
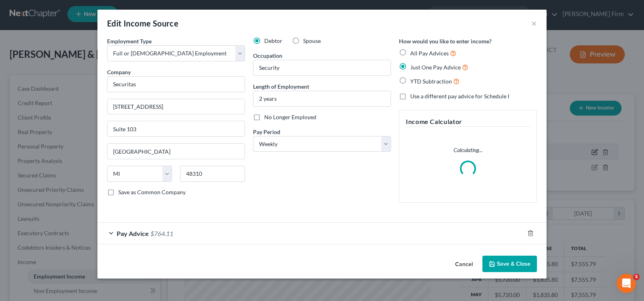
scroll to position [144, 263]
click at [113, 231] on div "Pay Advice $764.11" at bounding box center [310, 232] width 426 height 21
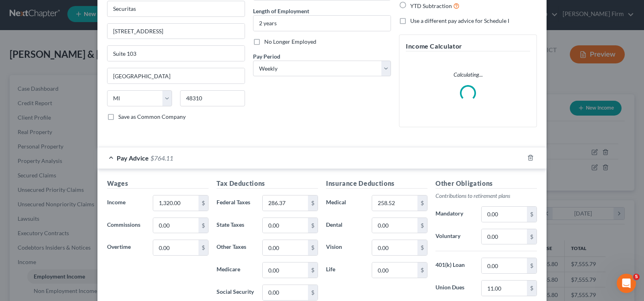
scroll to position [80, 0]
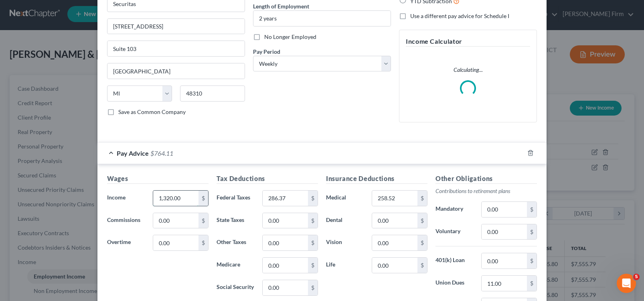
click at [181, 200] on input "1,320.00" at bounding box center [175, 197] width 45 height 15
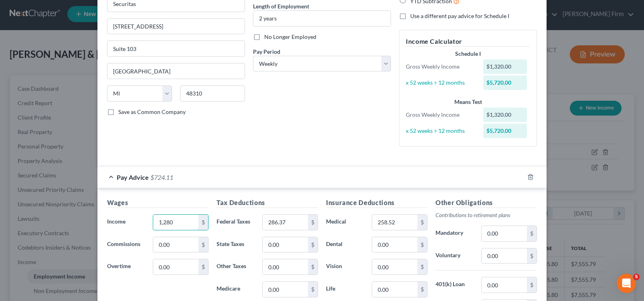
type input "1,280"
click at [217, 244] on label "State Taxes" at bounding box center [235, 244] width 46 height 16
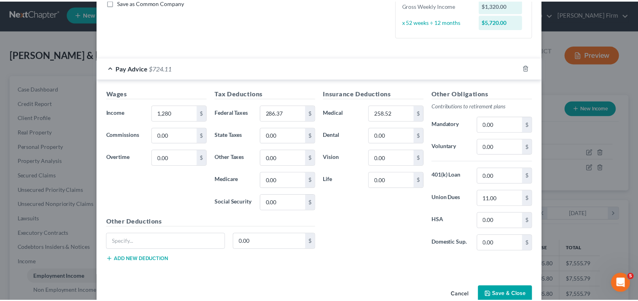
scroll to position [200, 0]
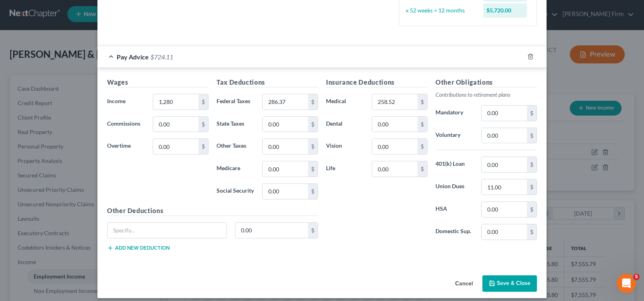
click at [498, 285] on button "Save & Close" at bounding box center [509, 283] width 55 height 17
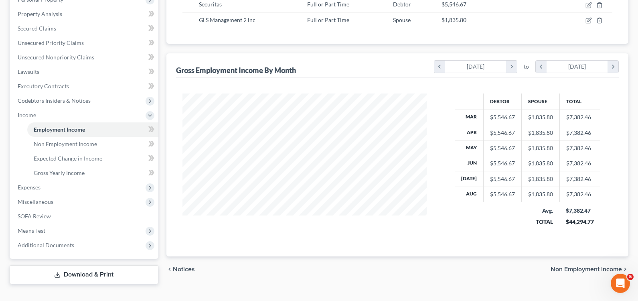
scroll to position [162, 0]
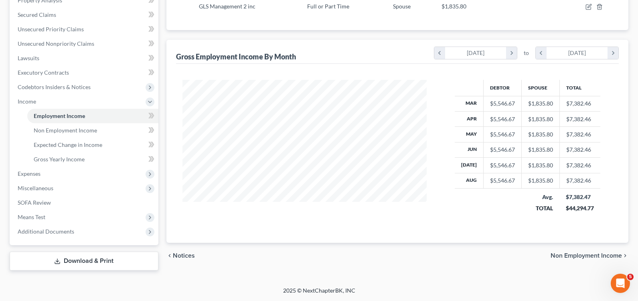
click at [586, 252] on span "Non Employment Income" at bounding box center [585, 255] width 71 height 6
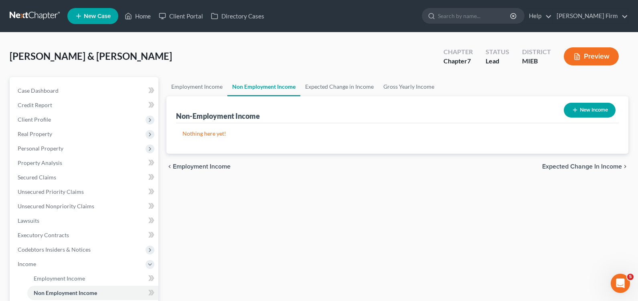
click at [604, 165] on span "Expected Change in Income" at bounding box center [582, 166] width 80 height 6
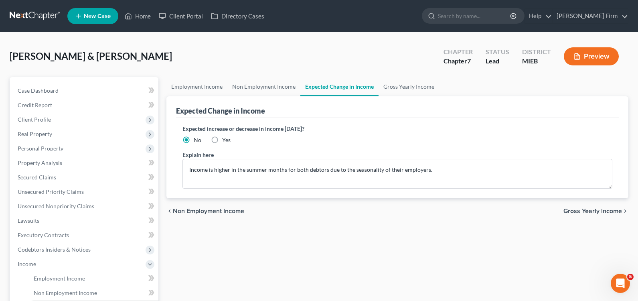
click at [600, 214] on span "Gross Yearly Income" at bounding box center [592, 211] width 59 height 6
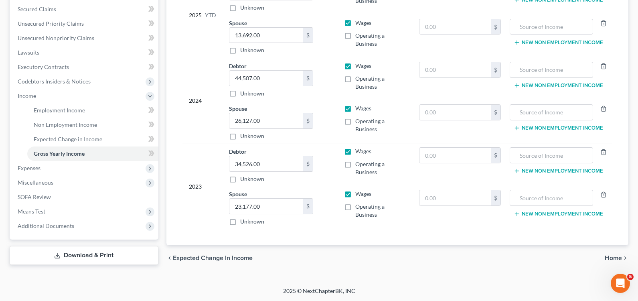
scroll to position [168, 0]
click at [612, 257] on span "Home" at bounding box center [612, 257] width 17 height 6
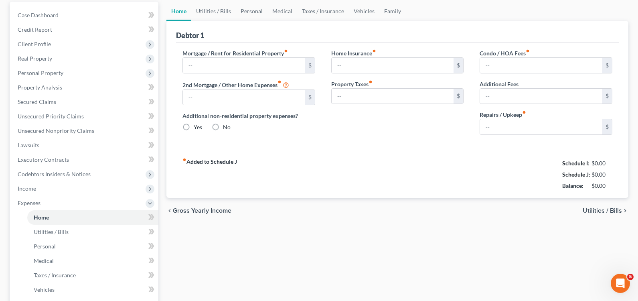
type input "825.00"
type input "0.00"
radio input "true"
type input "40.00"
type input "0.00"
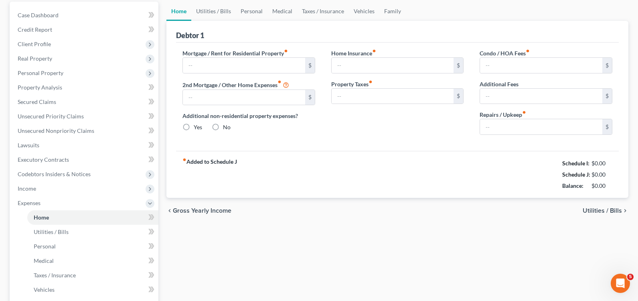
type input "0.00"
type input "70.00"
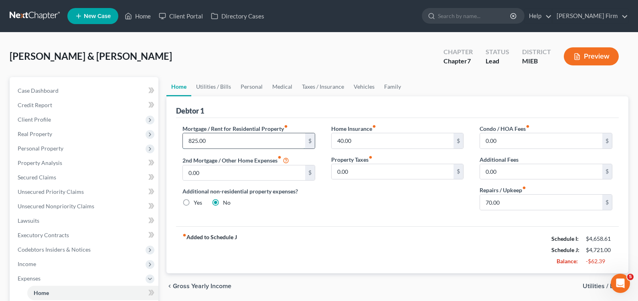
click at [246, 141] on input "825.00" at bounding box center [244, 140] width 122 height 15
type input "800"
click at [267, 176] on input "0.00" at bounding box center [244, 172] width 122 height 15
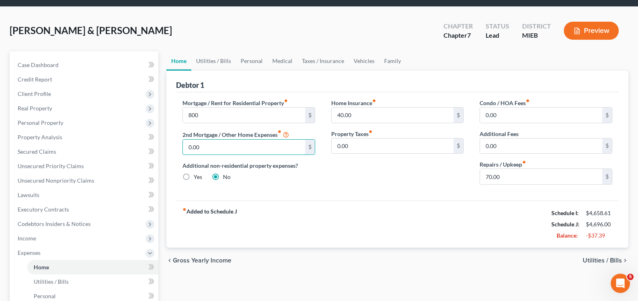
scroll to position [40, 0]
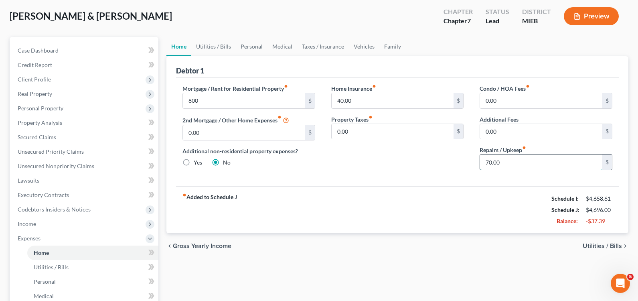
click at [520, 160] on input "70.00" at bounding box center [541, 161] width 122 height 15
type input "50"
click at [507, 223] on div "fiber_manual_record Added to Schedule J Schedule I: $4,658.61 Schedule J: $4,67…" at bounding box center [397, 209] width 442 height 47
click at [607, 241] on div "chevron_left Gross Yearly Income Utilities / Bills chevron_right" at bounding box center [397, 246] width 462 height 26
click at [607, 244] on span "Utilities / Bills" at bounding box center [601, 245] width 39 height 6
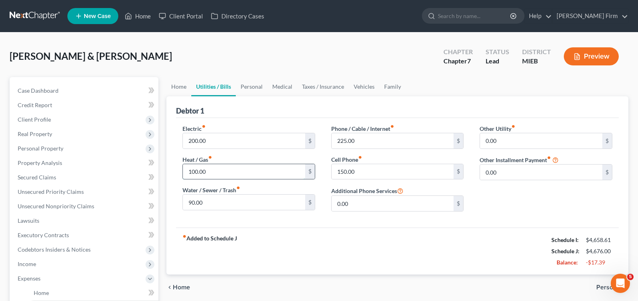
click at [246, 178] on input "100.00" at bounding box center [244, 171] width 122 height 15
type input "90"
click at [428, 140] on input "225.00" at bounding box center [392, 140] width 122 height 15
type input "215"
click at [422, 180] on div "Phone / Cable / Internet fiber_manual_record 215 $ Cell Phone fiber_manual_reco…" at bounding box center [397, 170] width 149 height 93
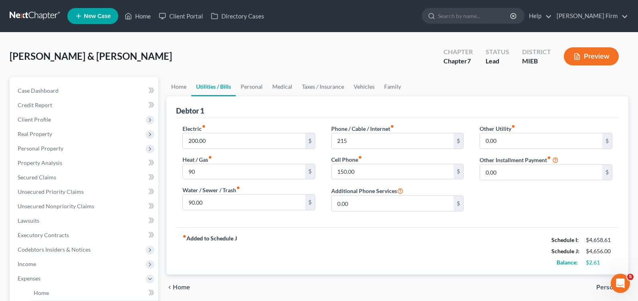
drag, startPoint x: 477, startPoint y: 246, endPoint x: 518, endPoint y: 265, distance: 44.3
click at [481, 246] on div "fiber_manual_record Added to Schedule J Schedule I: $4,658.61 Schedule J: $4,65…" at bounding box center [397, 250] width 442 height 47
click at [596, 288] on div "chevron_left Home Personal chevron_right" at bounding box center [397, 287] width 462 height 26
click at [599, 287] on span "Personal" at bounding box center [609, 287] width 26 height 6
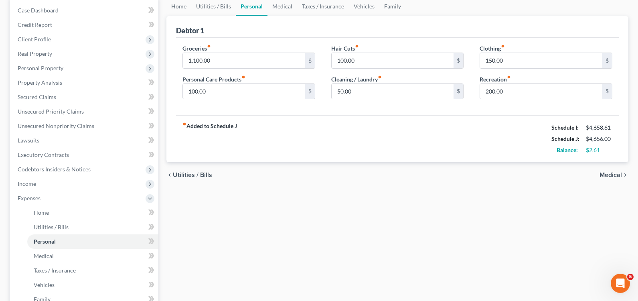
click at [614, 174] on span "Medical" at bounding box center [610, 175] width 22 height 6
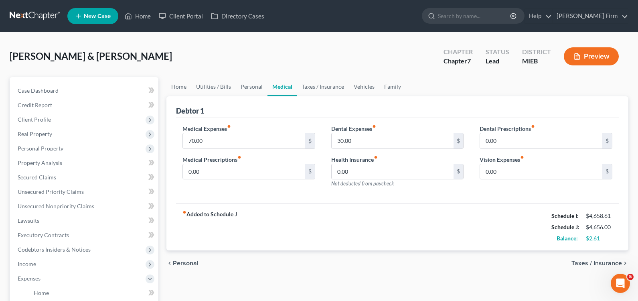
click at [596, 261] on span "Taxes / Insurance" at bounding box center [596, 263] width 50 height 6
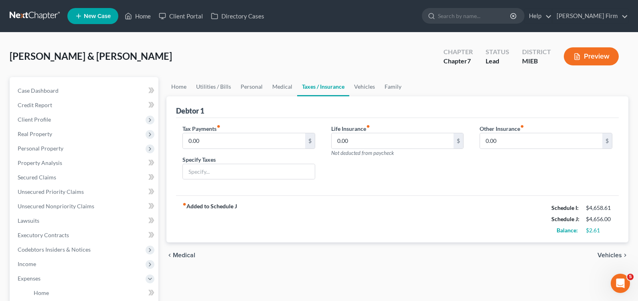
click at [602, 252] on span "Vehicles" at bounding box center [609, 255] width 24 height 6
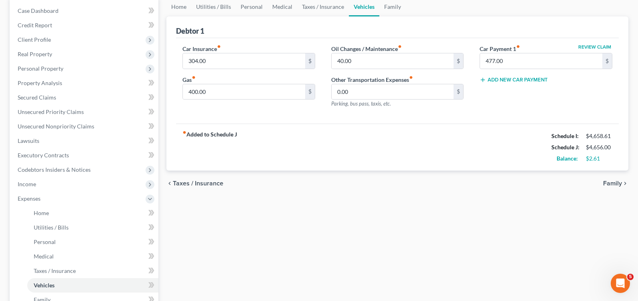
scroll to position [80, 0]
click at [610, 180] on span "Family" at bounding box center [612, 183] width 19 height 6
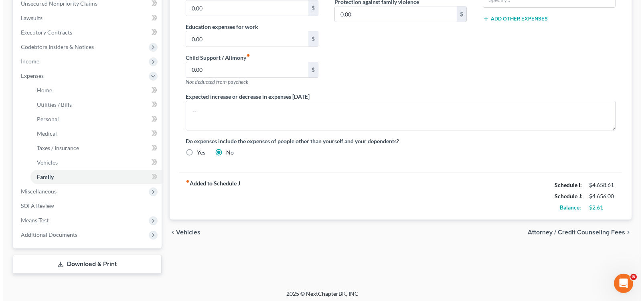
scroll to position [206, 0]
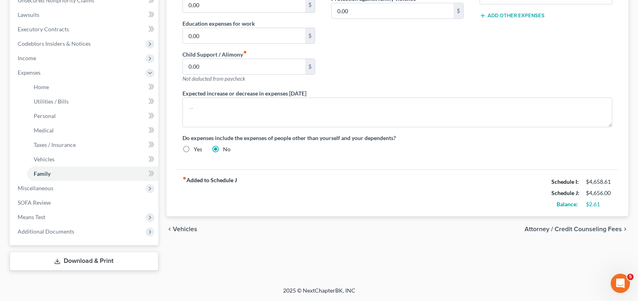
click at [610, 229] on span "Attorney / Credit Counseling Fees" at bounding box center [572, 229] width 97 height 6
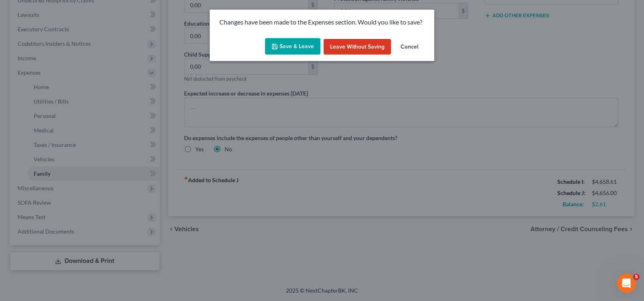
click at [290, 52] on button "Save & Leave" at bounding box center [292, 46] width 55 height 17
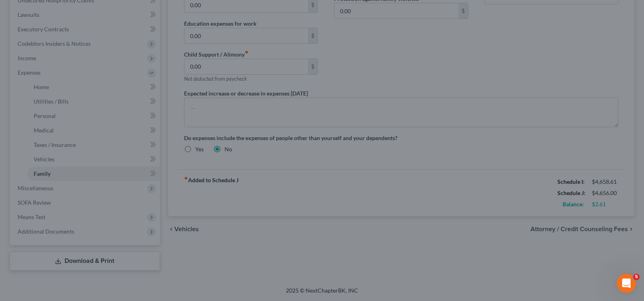
select select "0"
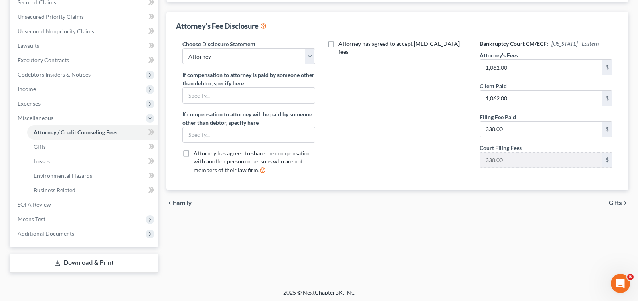
scroll to position [177, 0]
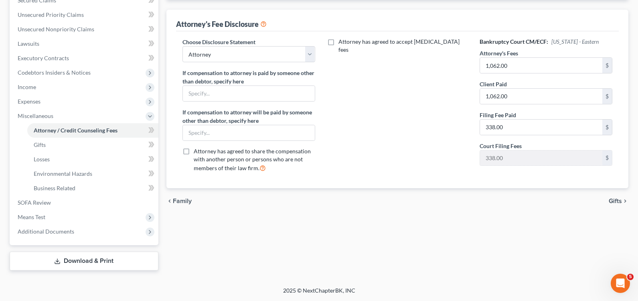
click at [611, 200] on span "Gifts" at bounding box center [614, 201] width 13 height 6
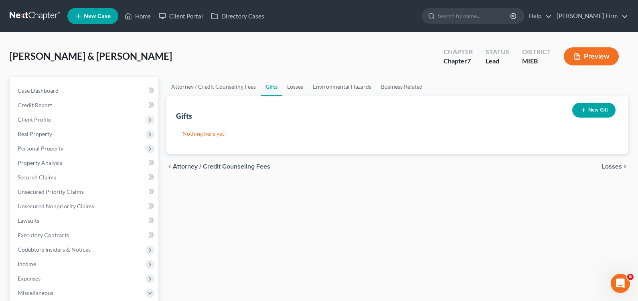
click at [616, 165] on span "Losses" at bounding box center [612, 166] width 20 height 6
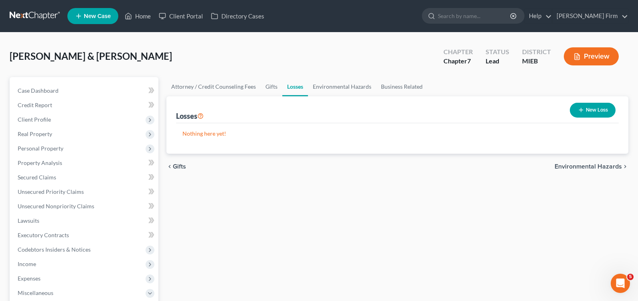
click at [616, 165] on span "Environmental Hazards" at bounding box center [587, 166] width 67 height 6
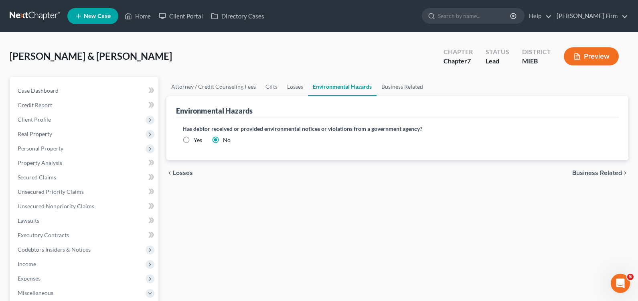
click at [612, 174] on span "Business Related" at bounding box center [597, 173] width 50 height 6
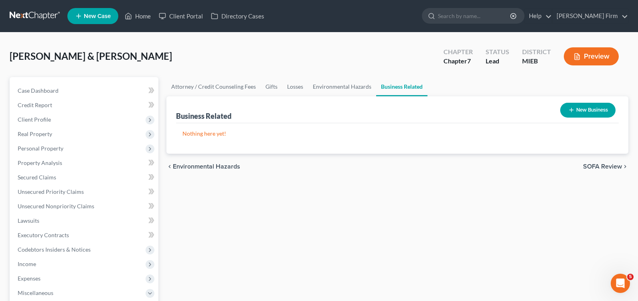
click at [613, 167] on span "SOFA Review" at bounding box center [602, 166] width 39 height 6
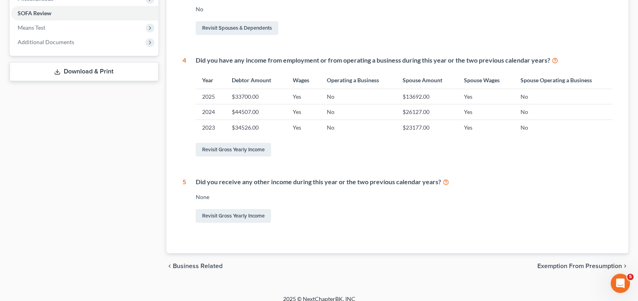
scroll to position [302, 0]
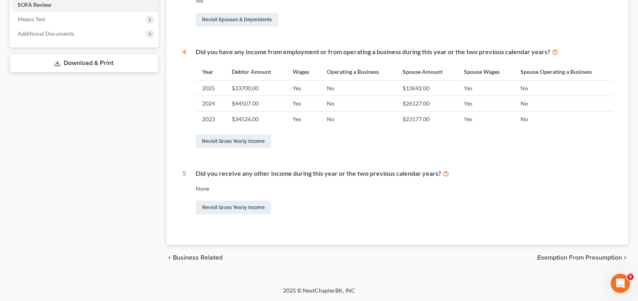
click at [586, 257] on span "Exemption from Presumption" at bounding box center [579, 257] width 85 height 6
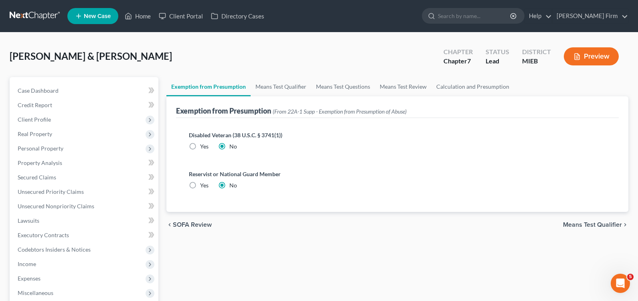
click at [582, 225] on span "Means Test Qualifier" at bounding box center [592, 224] width 59 height 6
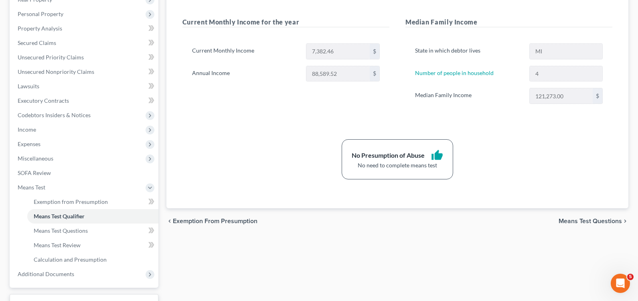
scroll to position [160, 0]
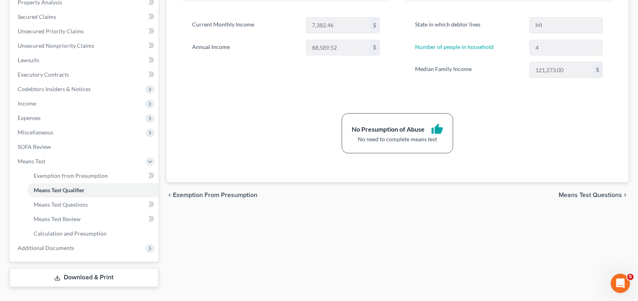
click at [575, 199] on div "chevron_left Exemption from Presumption Means Test Questions chevron_right" at bounding box center [397, 195] width 462 height 26
click at [576, 196] on span "Means Test Questions" at bounding box center [589, 195] width 63 height 6
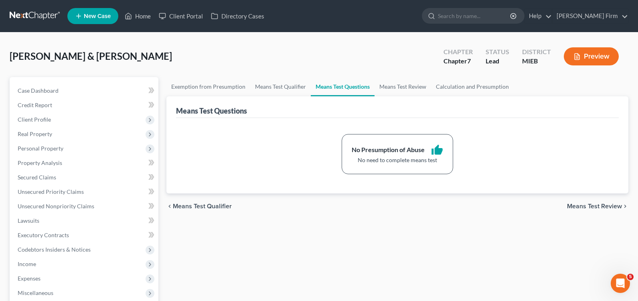
click at [581, 209] on span "Means Test Review" at bounding box center [594, 206] width 55 height 6
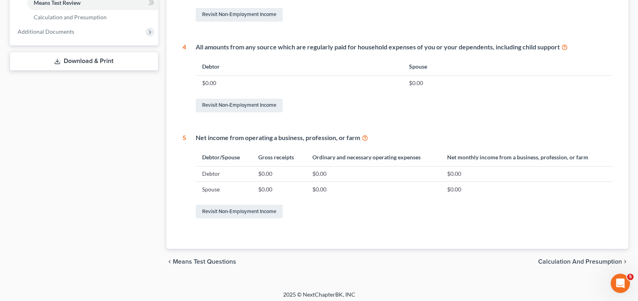
scroll to position [380, 0]
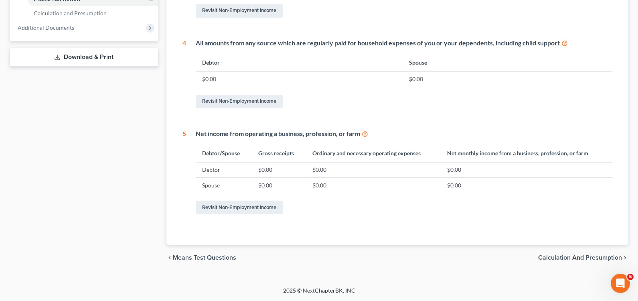
click at [580, 257] on span "Calculation and Presumption" at bounding box center [580, 257] width 84 height 6
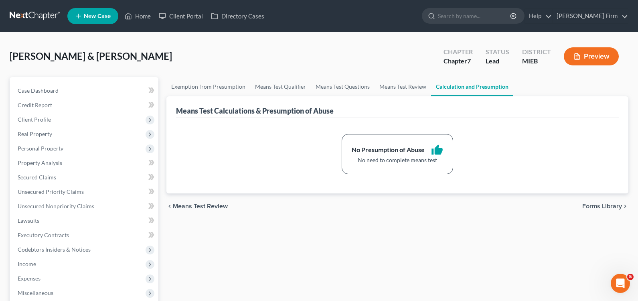
click at [600, 208] on span "Forms Library" at bounding box center [602, 206] width 40 height 6
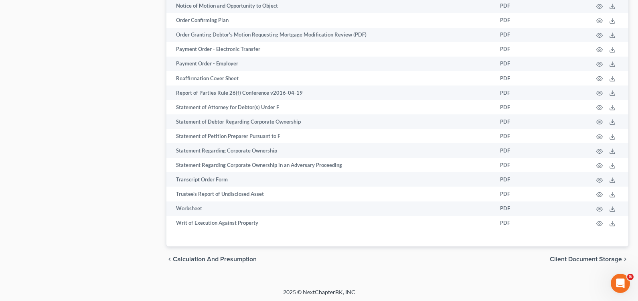
scroll to position [774, 0]
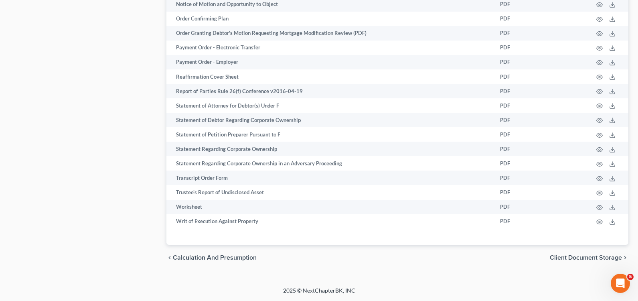
click at [586, 255] on span "Client Document Storage" at bounding box center [585, 257] width 72 height 6
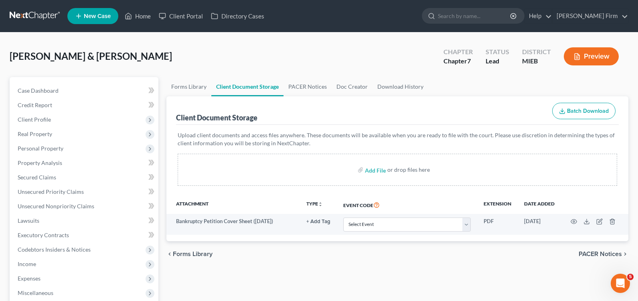
click at [595, 251] on span "PACER Notices" at bounding box center [599, 253] width 43 height 6
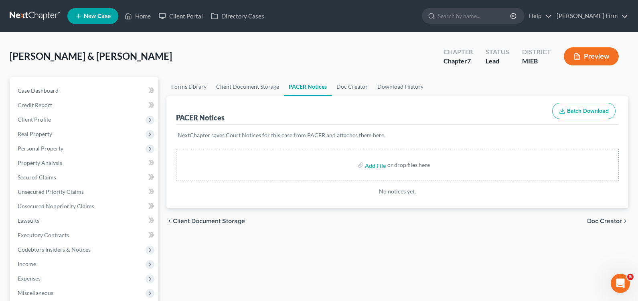
click at [607, 225] on div "chevron_left Client Document Storage Doc Creator chevron_right" at bounding box center [397, 221] width 462 height 26
click at [608, 224] on span "Doc Creator" at bounding box center [604, 221] width 35 height 6
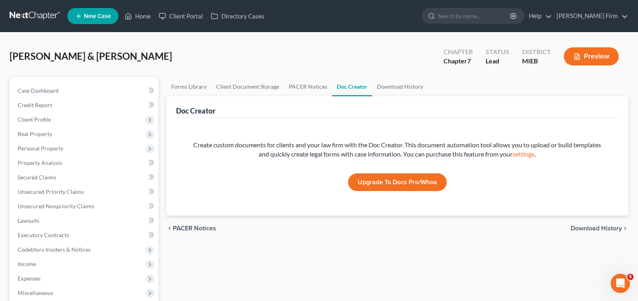
click at [607, 225] on span "Download History" at bounding box center [595, 228] width 51 height 6
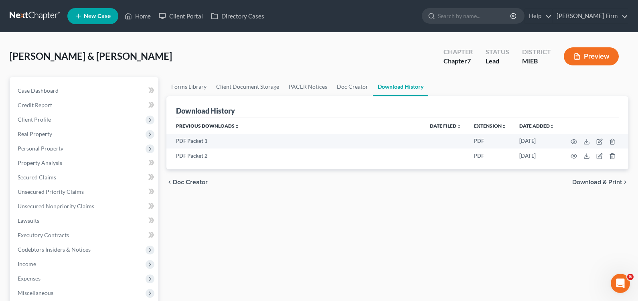
click at [611, 184] on span "Download & Print" at bounding box center [597, 182] width 50 height 6
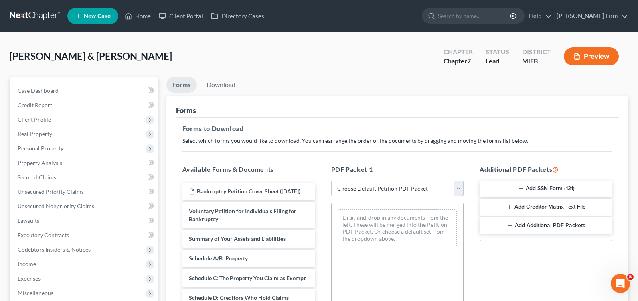
click at [428, 185] on select "Choose Default Petition PDF Packet Complete Bankruptcy Petition (all forms and …" at bounding box center [397, 188] width 133 height 16
select select "0"
click at [331, 180] on select "Choose Default Petition PDF Packet Complete Bankruptcy Petition (all forms and …" at bounding box center [397, 188] width 133 height 16
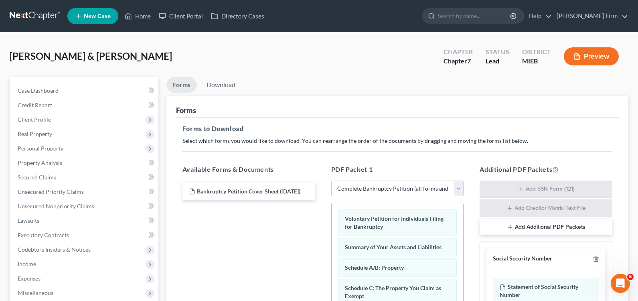
click at [522, 229] on button "Add Additional PDF Packets" at bounding box center [545, 226] width 133 height 17
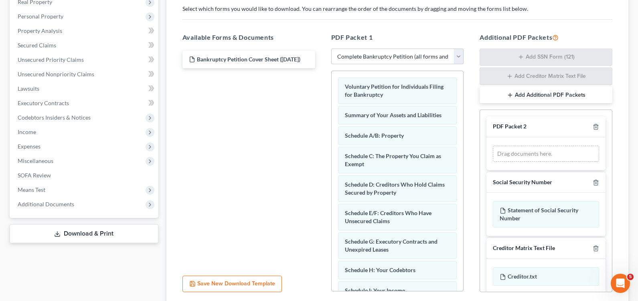
scroll to position [160, 0]
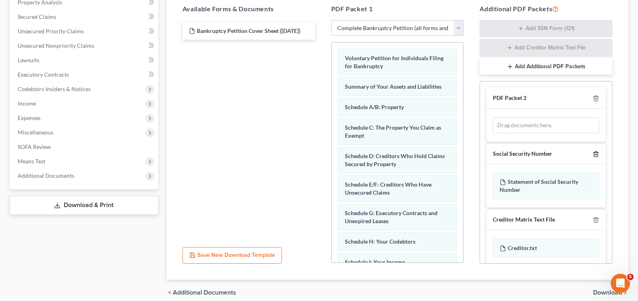
click at [594, 153] on icon "button" at bounding box center [596, 153] width 4 height 5
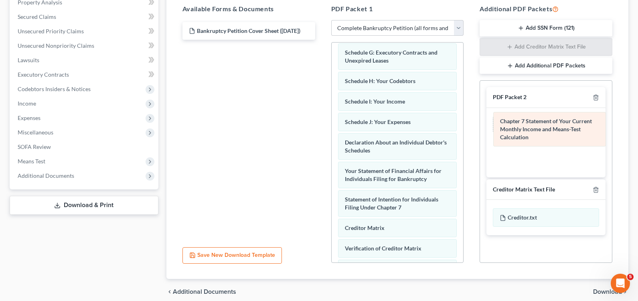
drag, startPoint x: 406, startPoint y: 232, endPoint x: 561, endPoint y: 125, distance: 188.2
click at [463, 125] on div "Chapter 7 Statement of Your Current Monthly Income and Means-Test Calculation V…" at bounding box center [397, 116] width 132 height 469
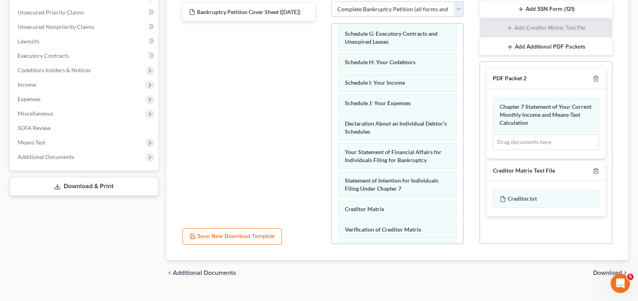
scroll to position [194, 0]
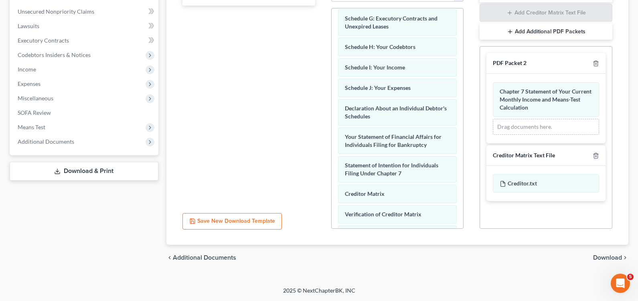
click at [599, 257] on span "Download" at bounding box center [607, 257] width 29 height 6
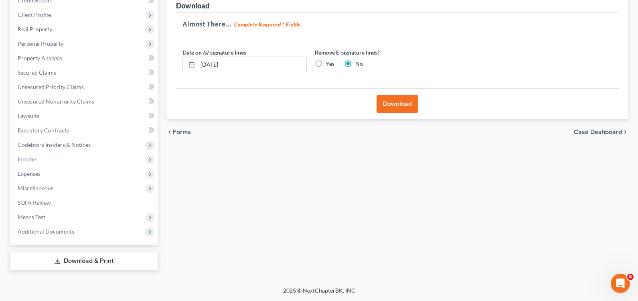
click at [401, 103] on button "Download" at bounding box center [397, 104] width 42 height 18
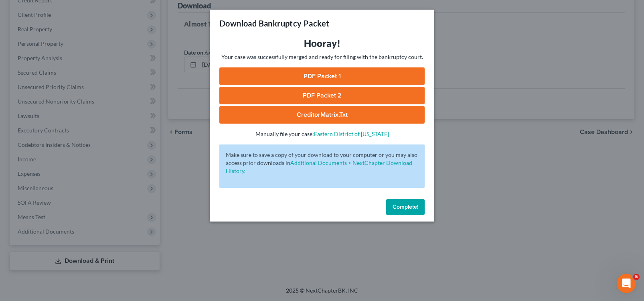
click at [376, 70] on link "PDF Packet 1" at bounding box center [321, 76] width 205 height 18
